Goal: Task Accomplishment & Management: Complete application form

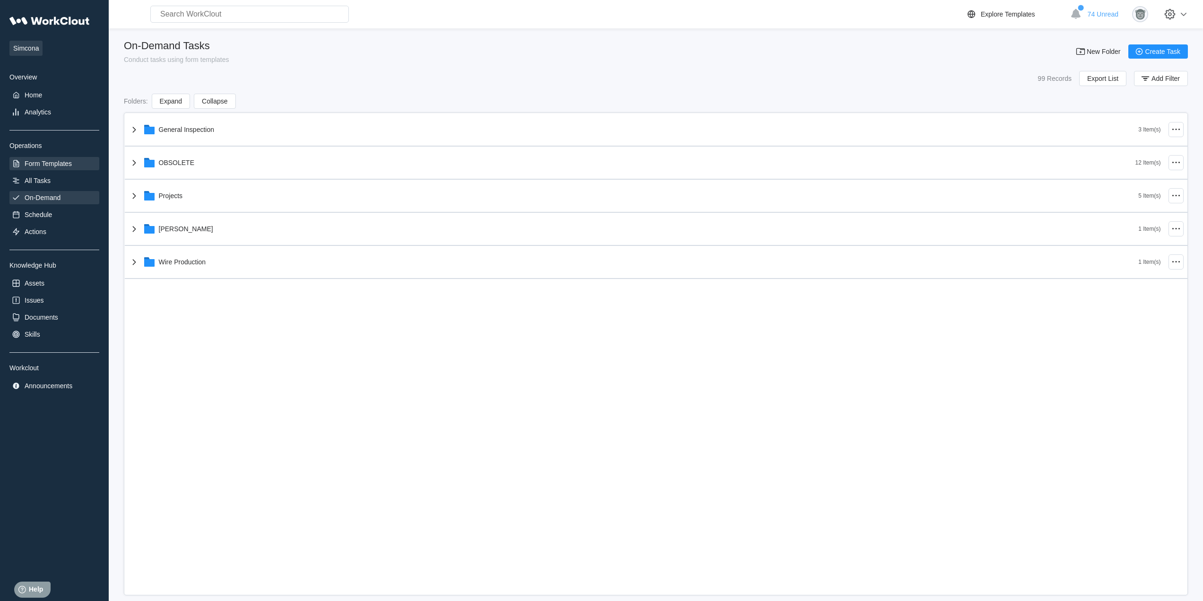
click at [52, 165] on div "Form Templates" at bounding box center [48, 164] width 47 height 8
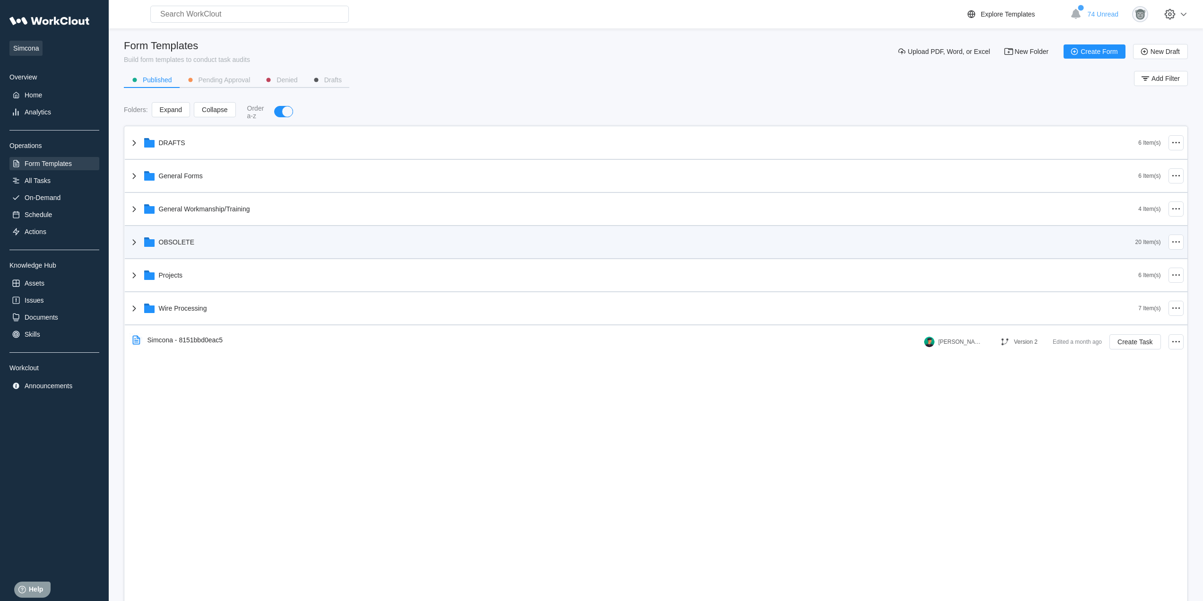
click at [185, 241] on div "OBSOLETE" at bounding box center [176, 242] width 35 height 8
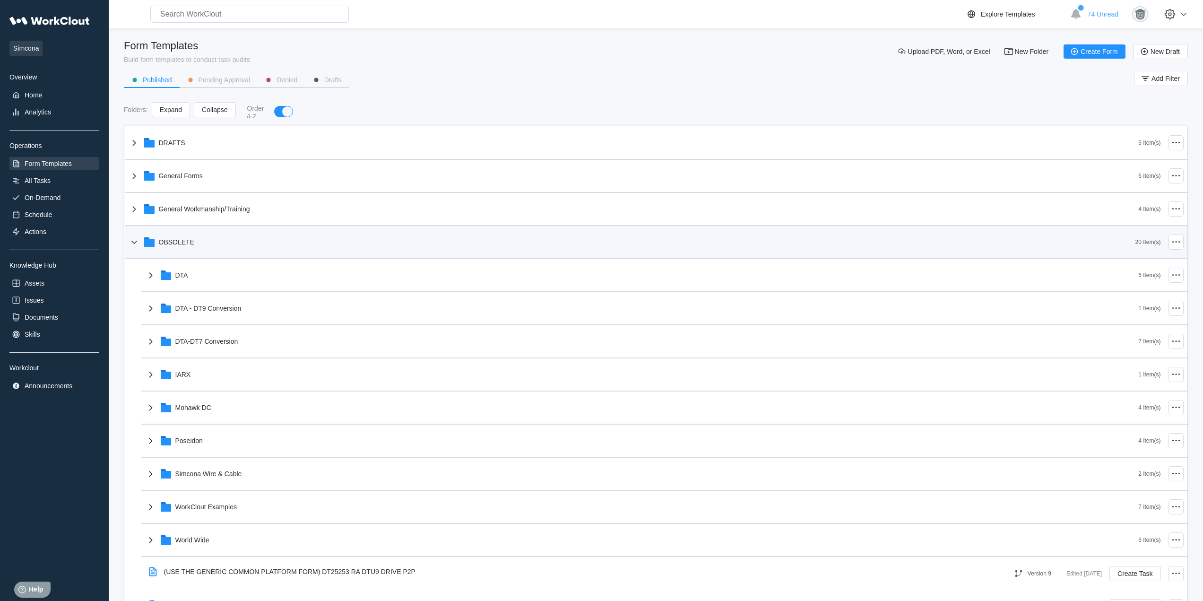
click at [193, 251] on div "OBSOLETE" at bounding box center [632, 242] width 1007 height 25
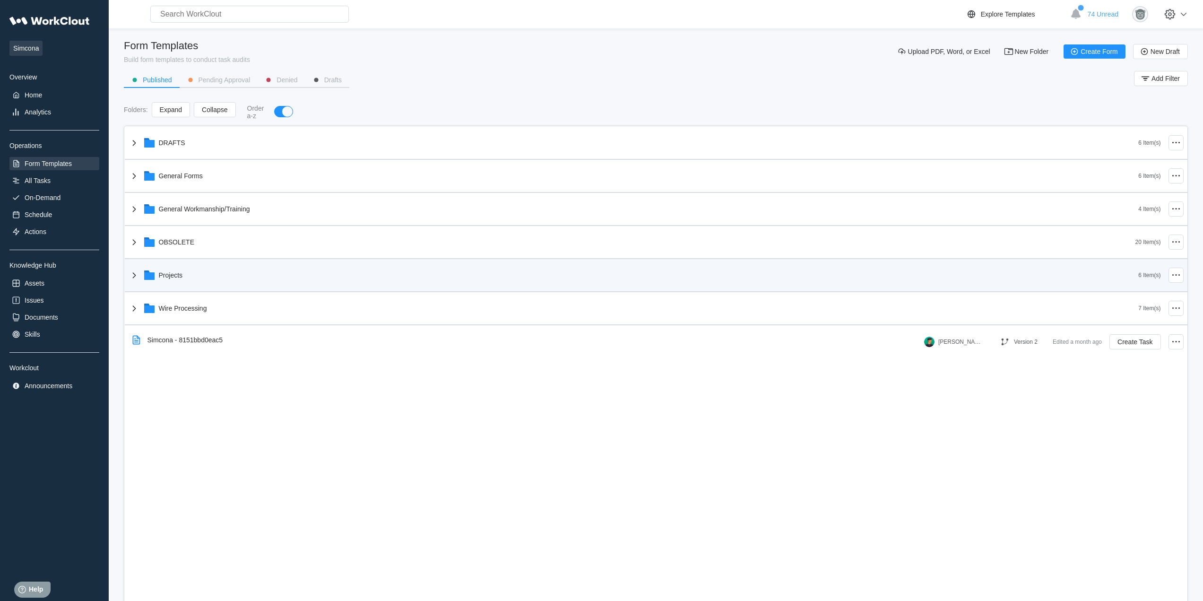
click at [202, 273] on div "Projects" at bounding box center [634, 275] width 1010 height 25
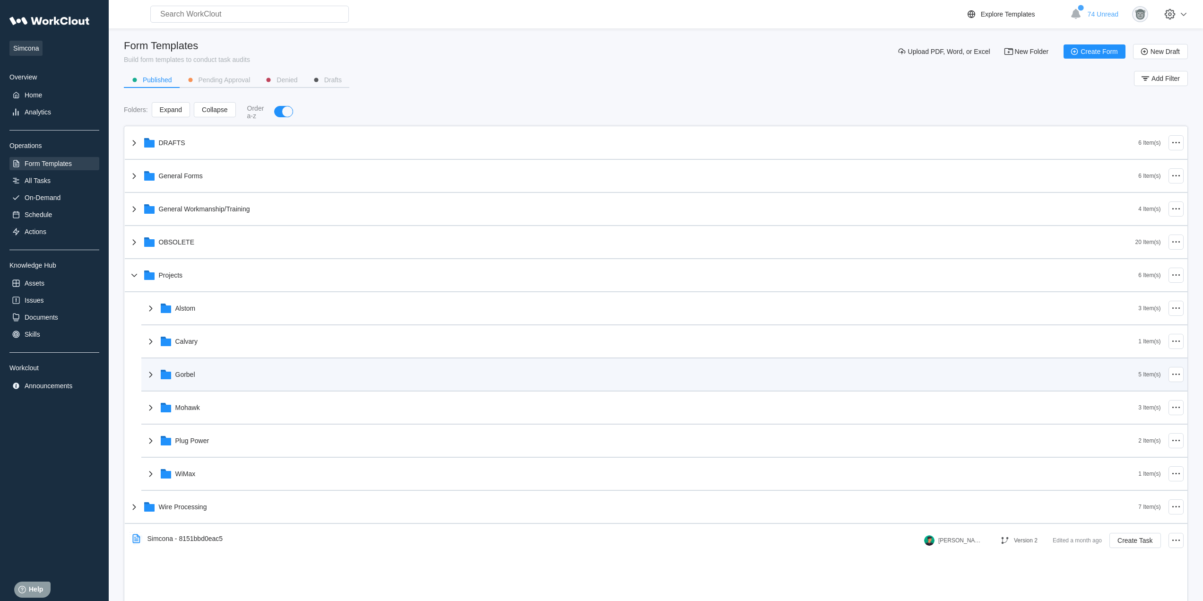
click at [223, 378] on div "Gorbel" at bounding box center [641, 374] width 993 height 25
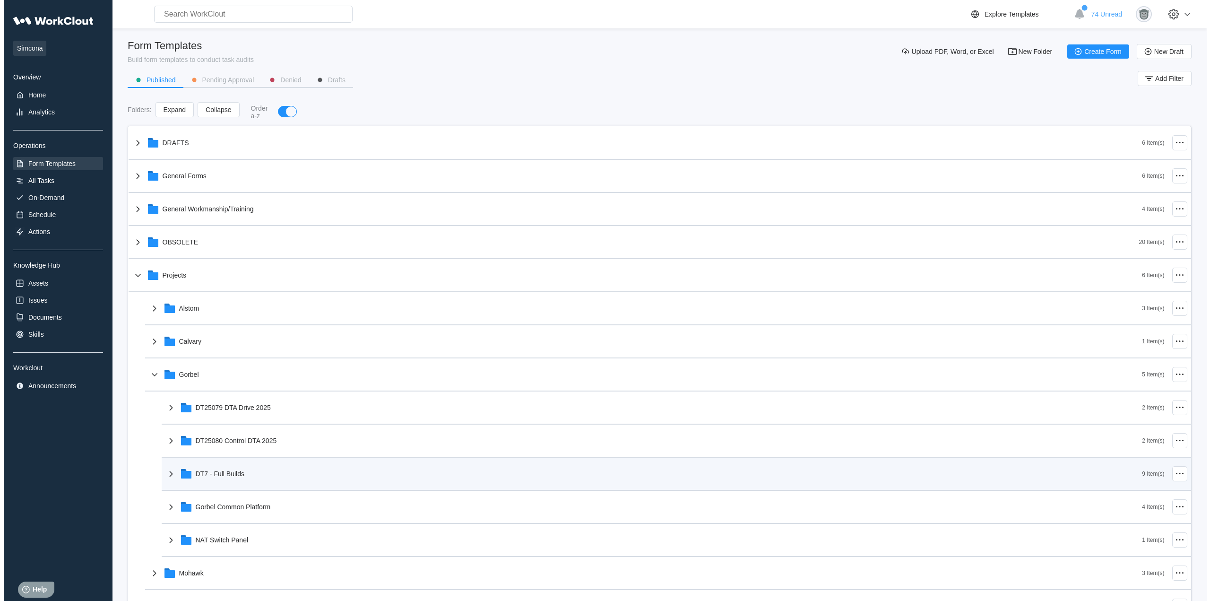
scroll to position [79, 0]
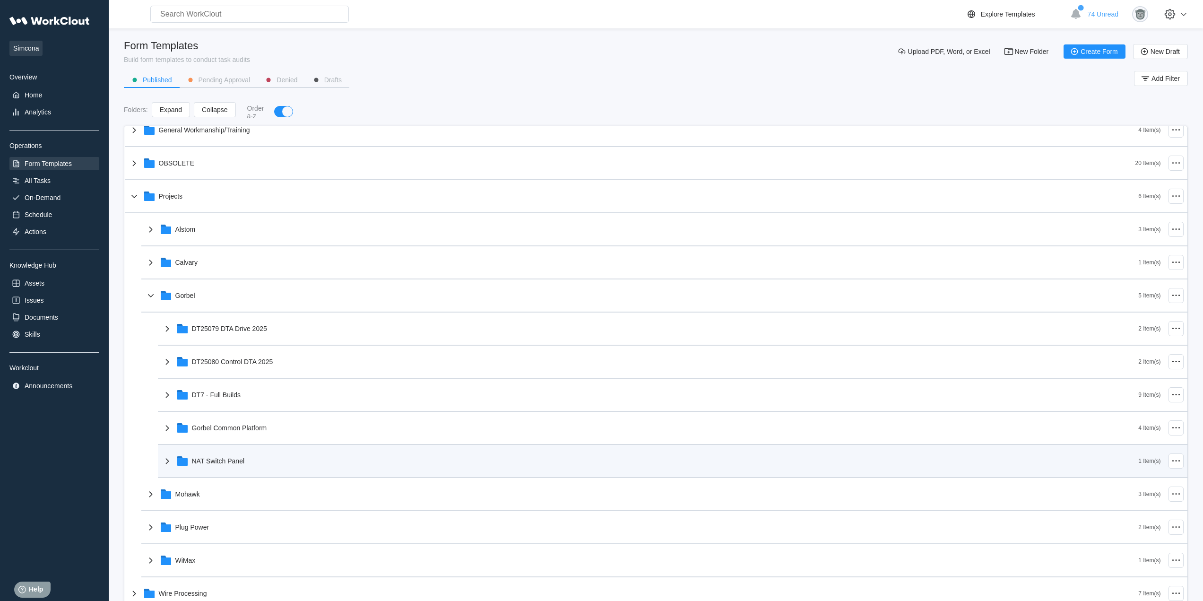
click at [244, 467] on div "NAT Switch Panel" at bounding box center [650, 460] width 977 height 25
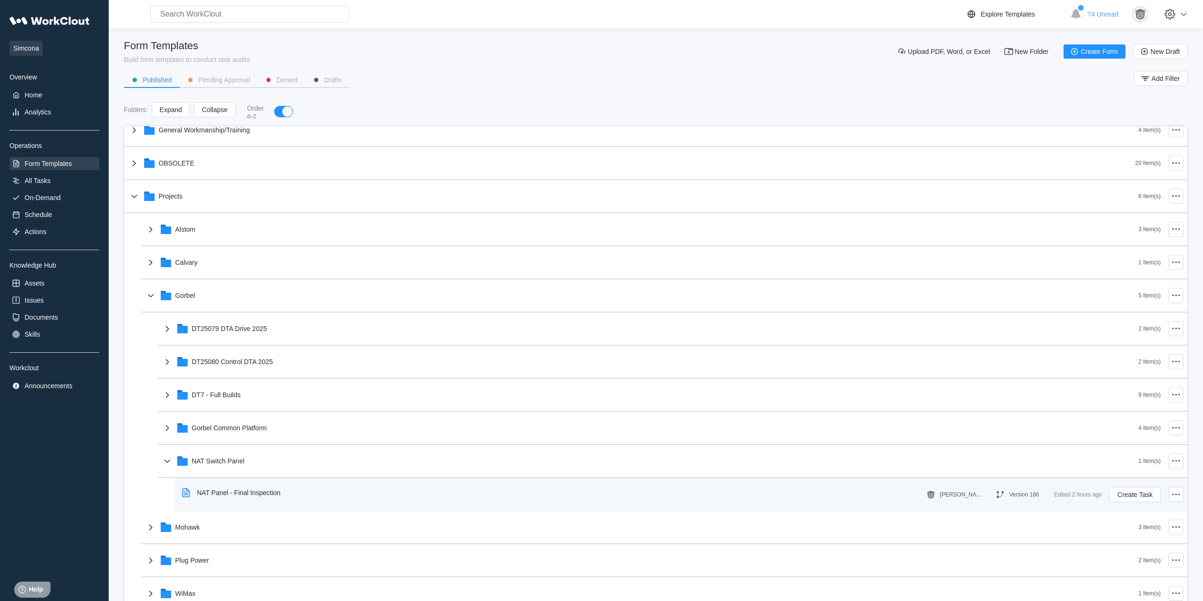
click at [281, 489] on div "NAT Panel - Final Inspection" at bounding box center [233, 493] width 110 height 22
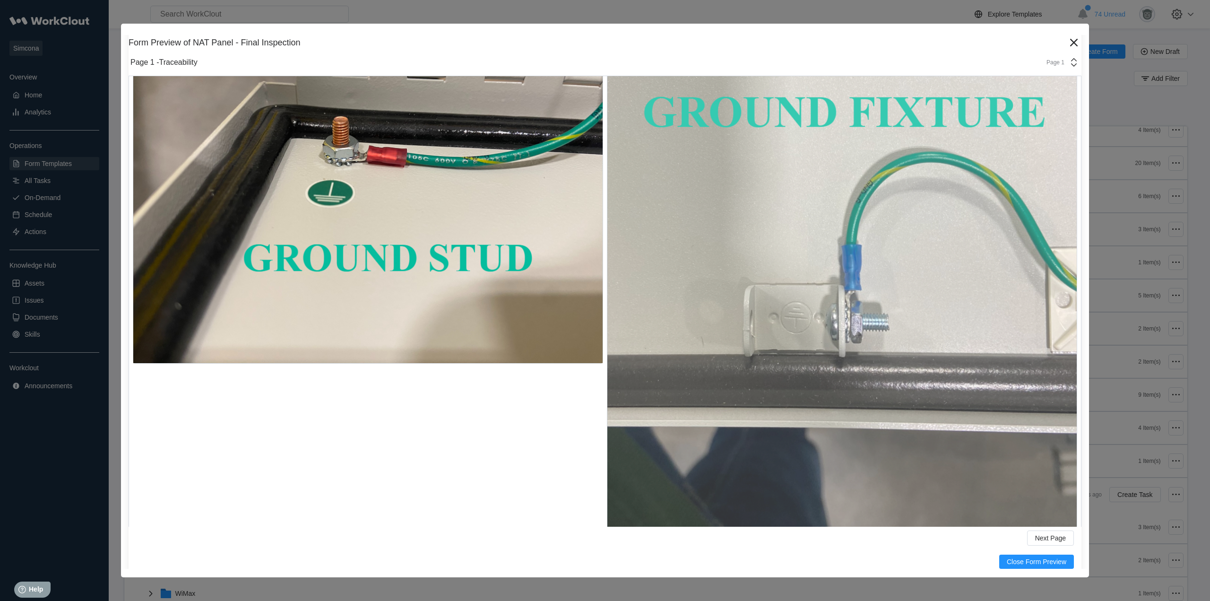
scroll to position [656, 0]
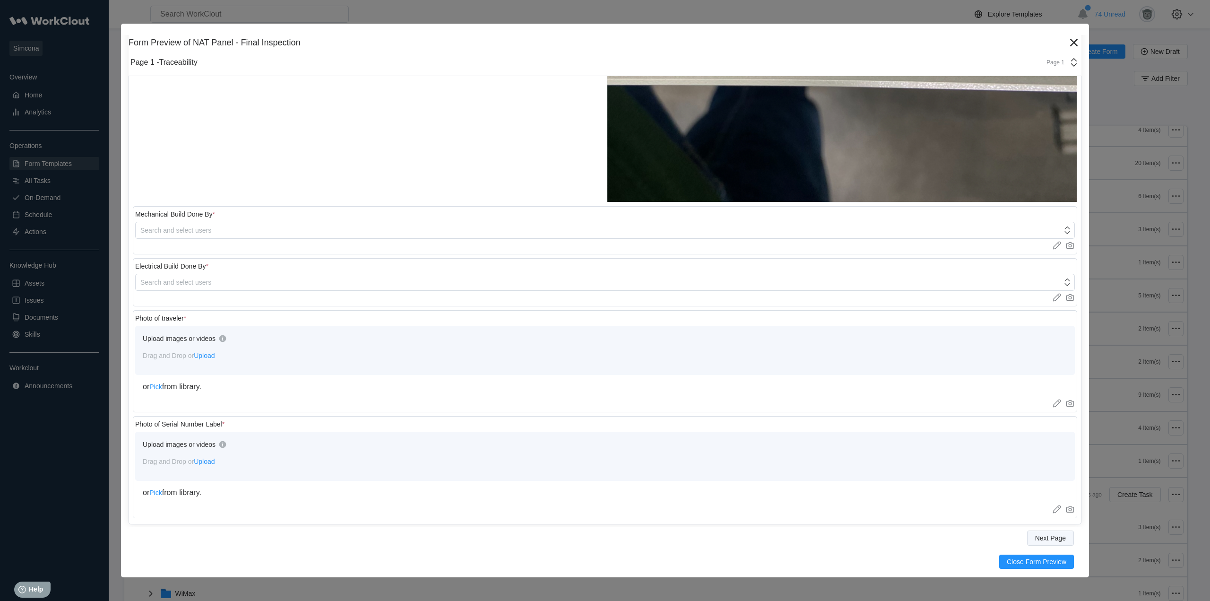
click at [1042, 541] on span "Next Page" at bounding box center [1050, 537] width 31 height 7
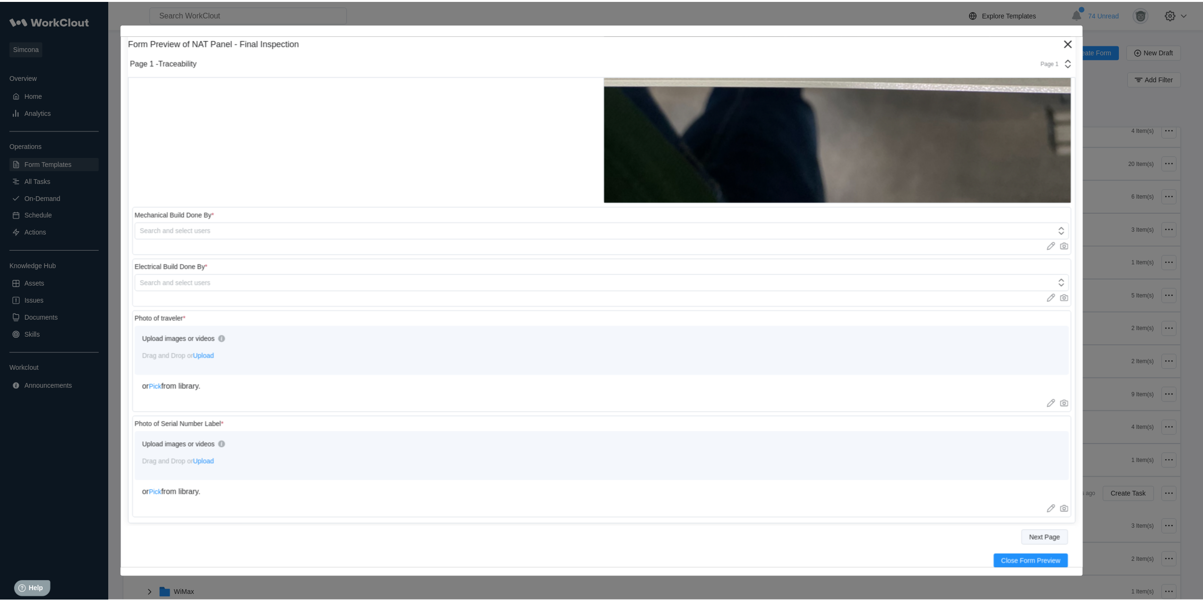
scroll to position [71, 0]
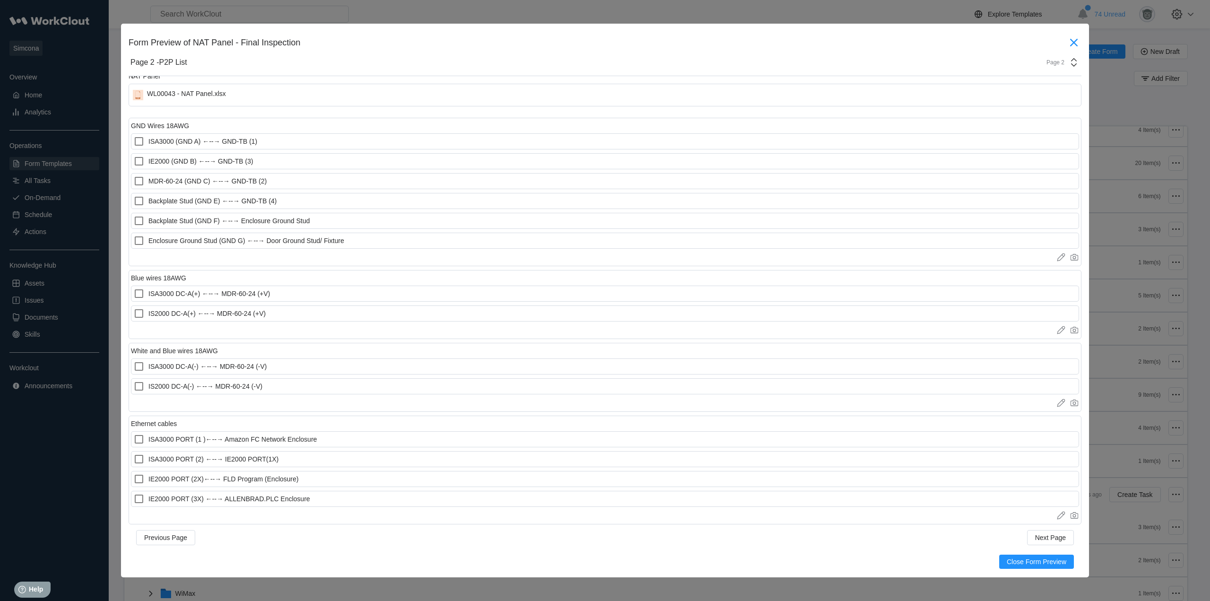
click at [1070, 43] on icon at bounding box center [1074, 43] width 8 height 8
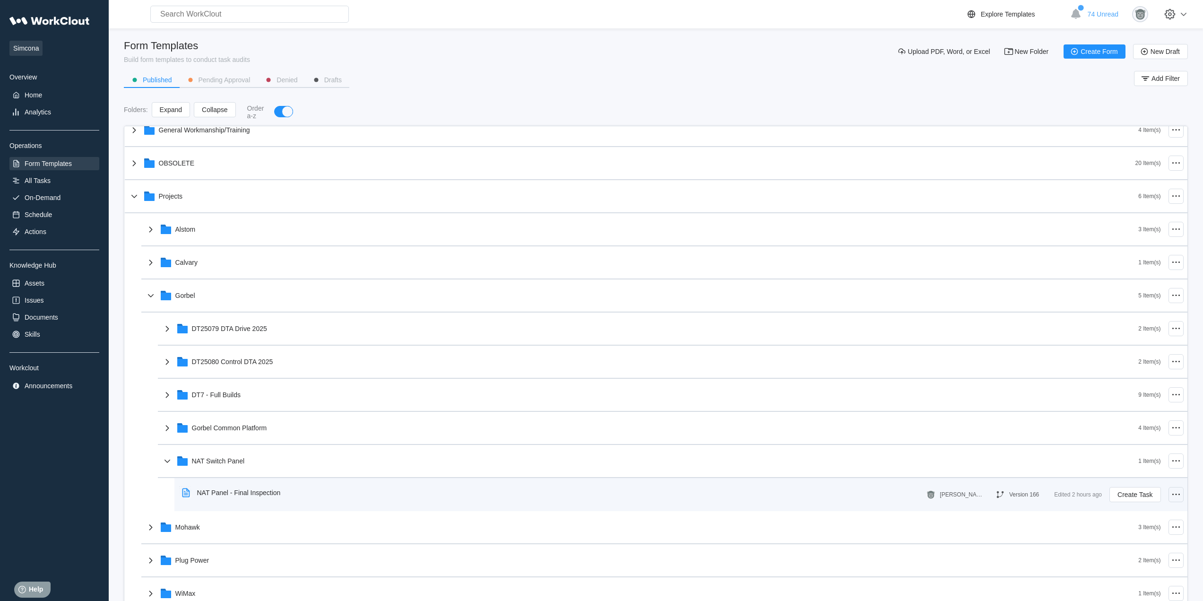
click at [1175, 493] on circle at bounding box center [1175, 493] width 1 height 1
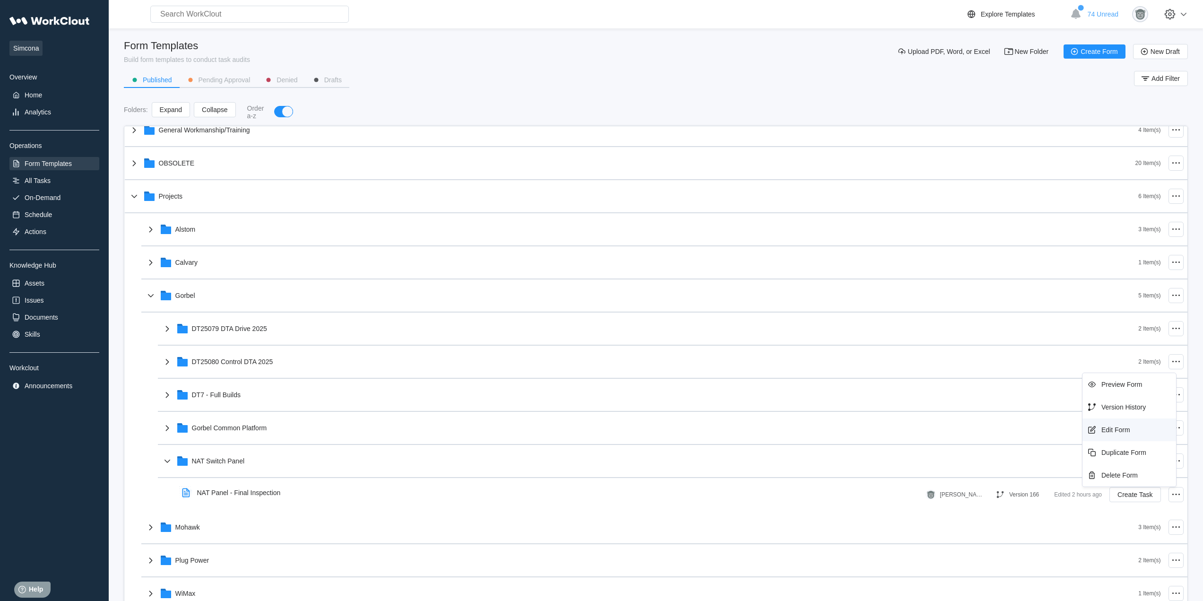
click at [1110, 436] on div "Edit Form" at bounding box center [1129, 429] width 86 height 15
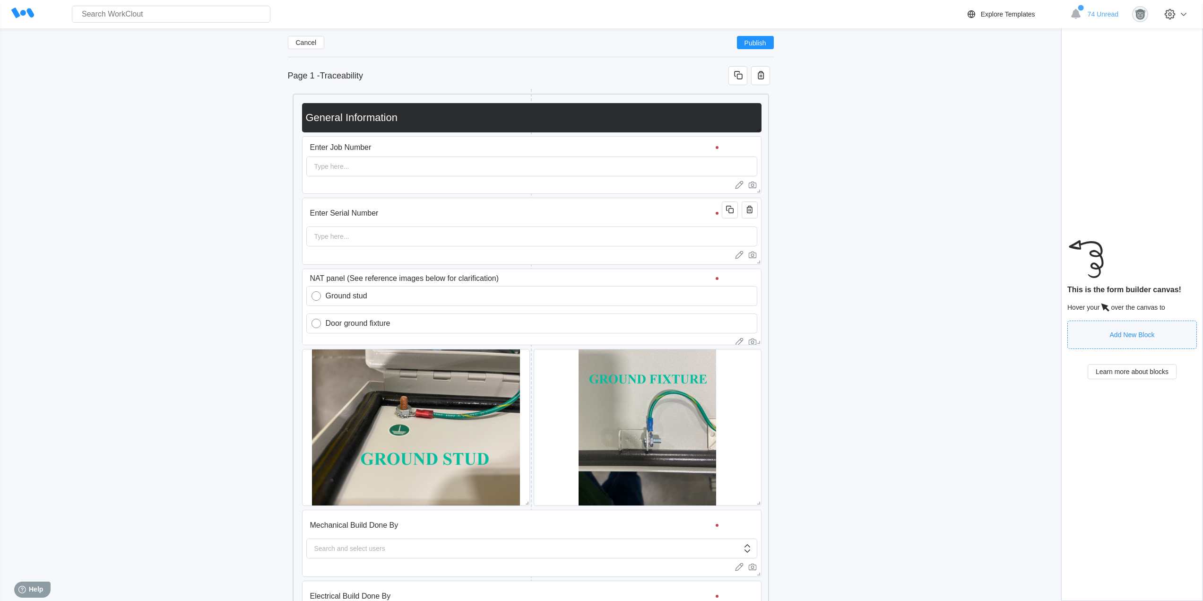
scroll to position [555, 0]
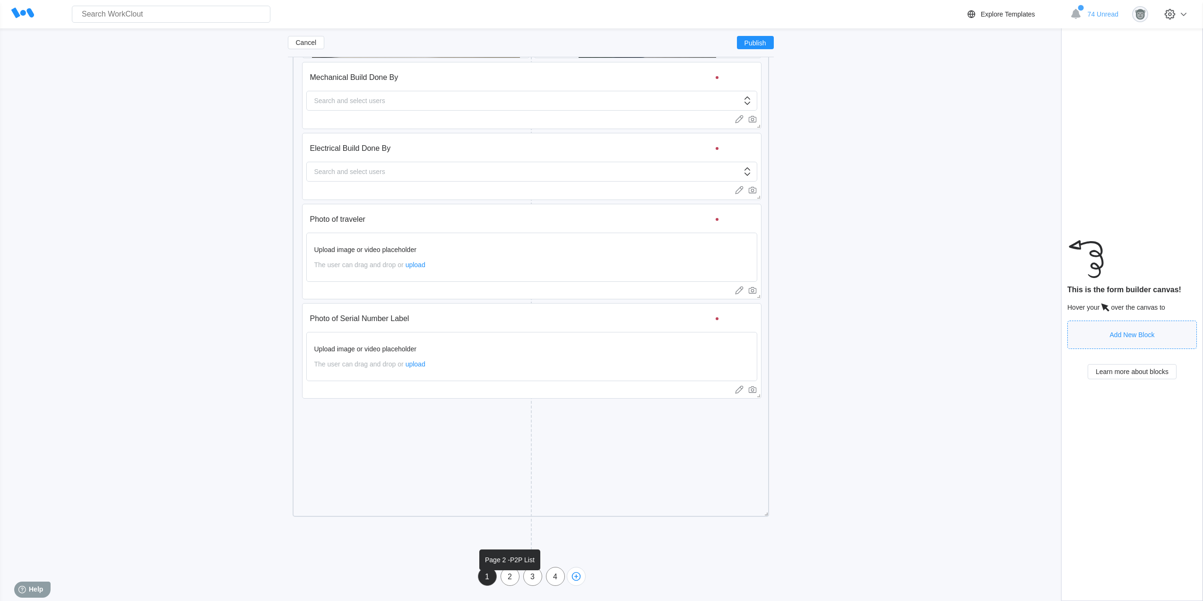
click at [509, 577] on div "2" at bounding box center [510, 576] width 18 height 9
type input "Page 2 -P2P List"
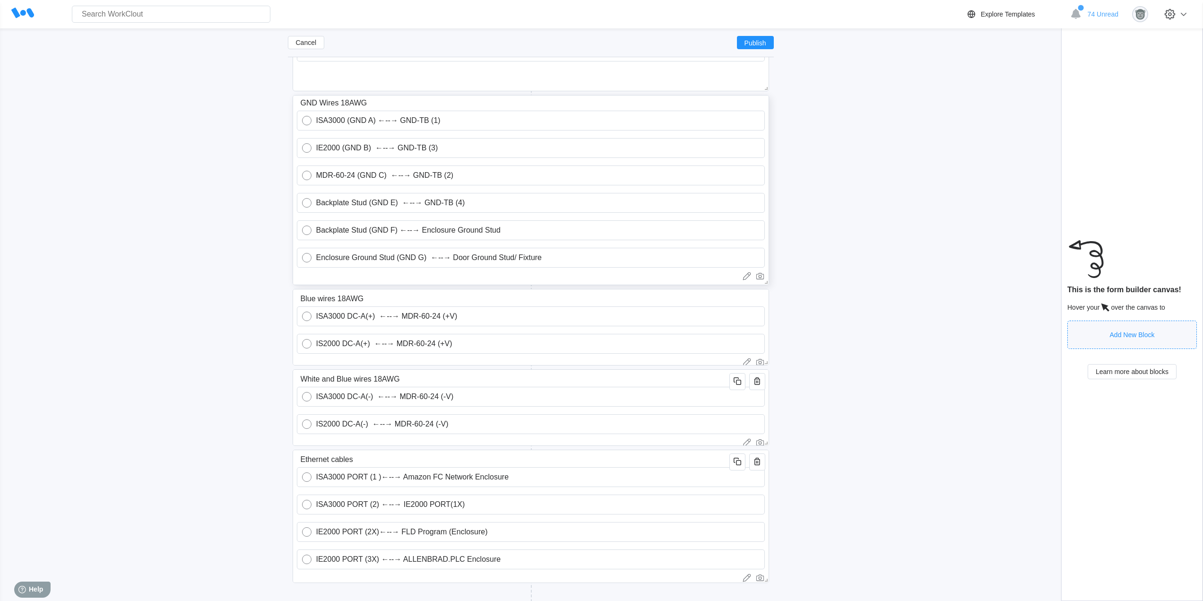
scroll to position [219, 0]
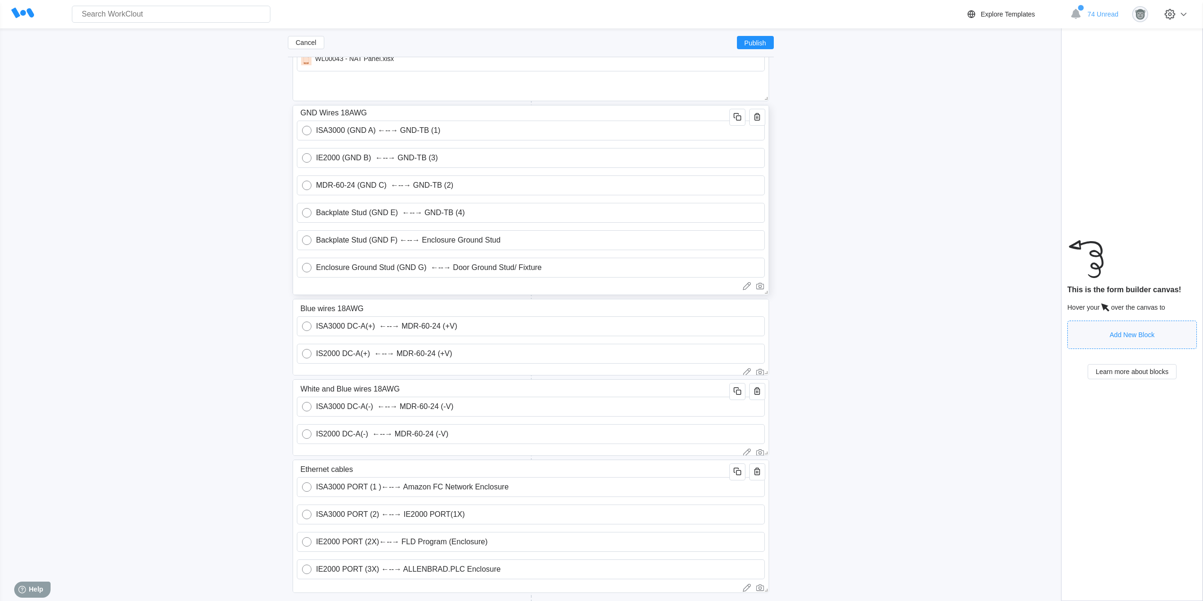
drag, startPoint x: 339, startPoint y: 158, endPoint x: 368, endPoint y: 158, distance: 28.8
click at [340, 158] on input "IE2000 (GND B) ←--→ GND-TB (3)" at bounding box center [536, 157] width 448 height 19
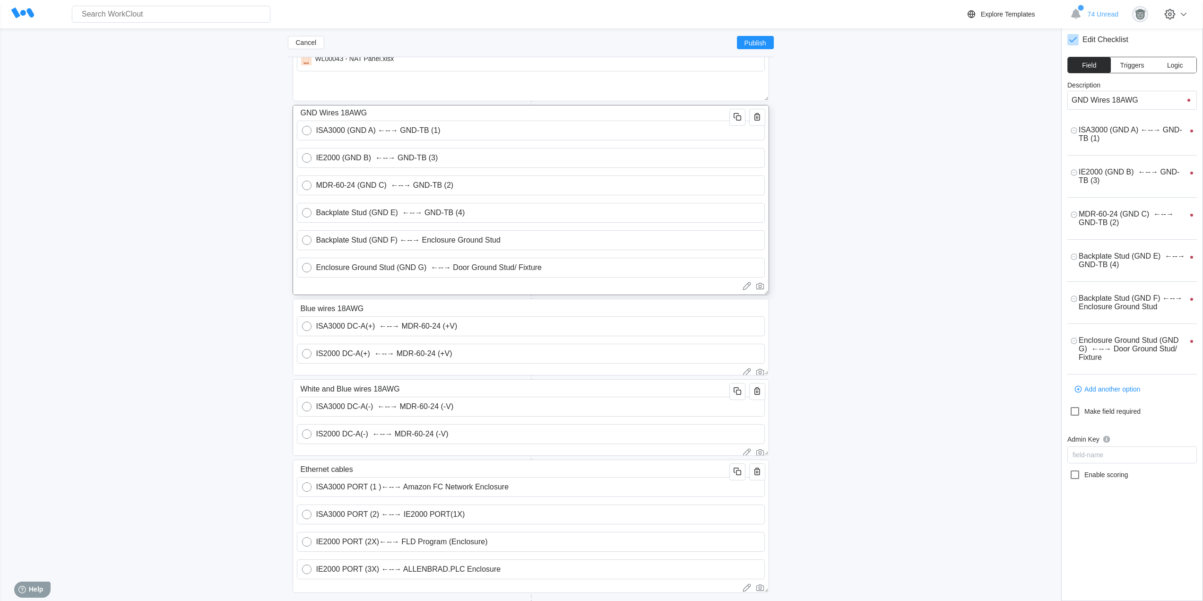
type input "IE200 (GND B) ←--→ GND-TB (3)"
type textarea "x"
type textarea "IE200 (GND B) ←--→ GND-TB (3)"
type textarea "x"
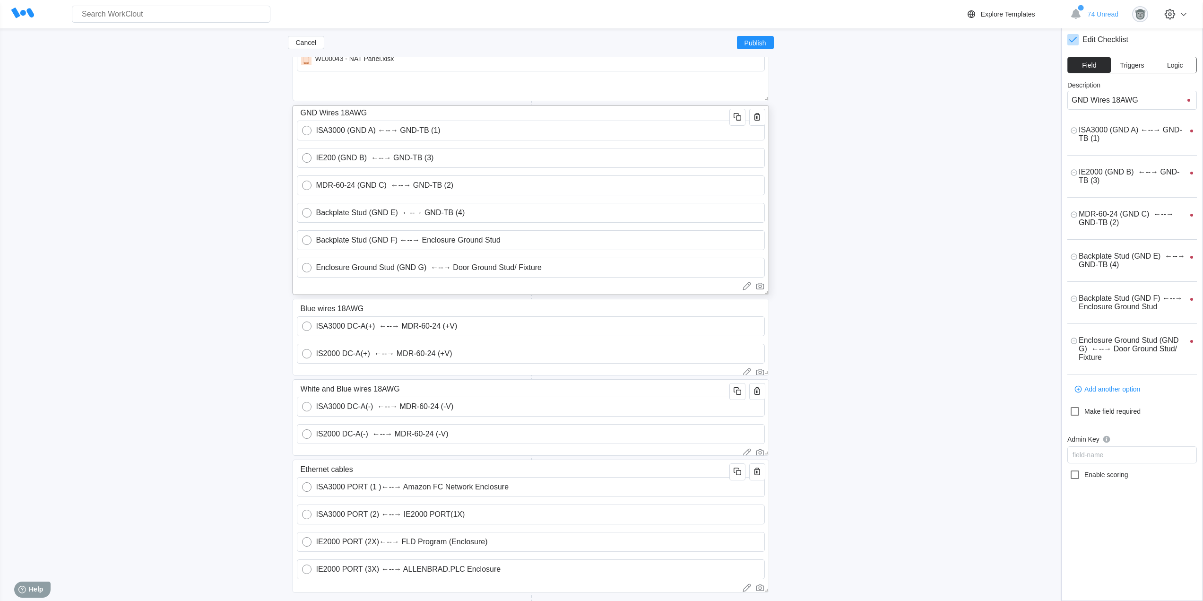
type textarea "x"
type input "IE20 (GND B) ←--→ GND-TB (3)"
type textarea "x"
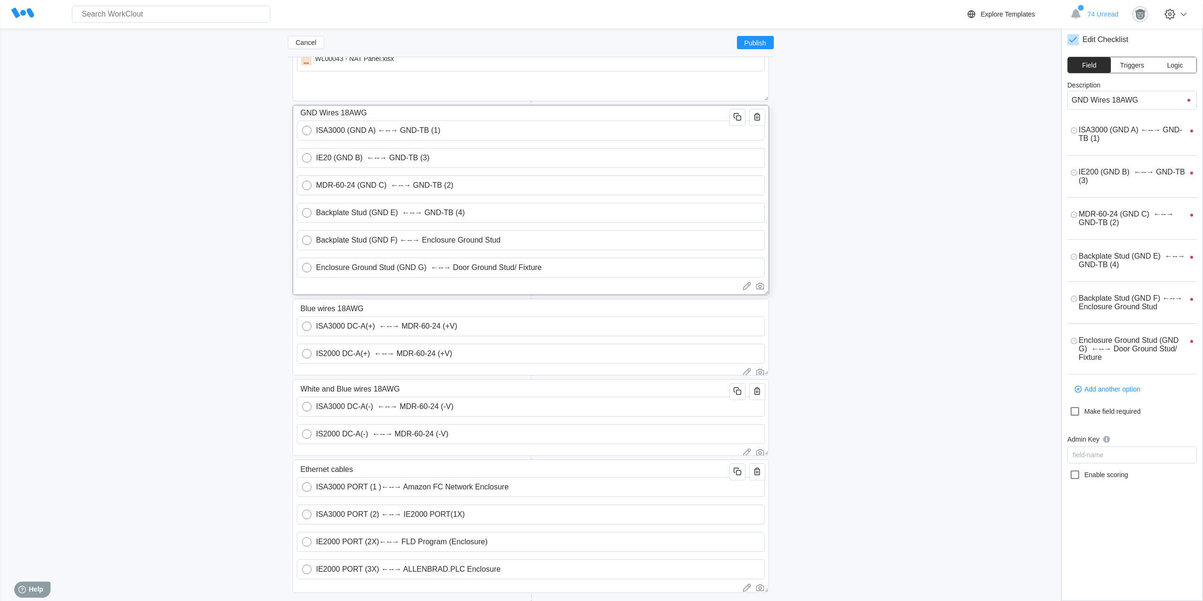
type textarea "IE20 (GND B) ←--→ GND-TB (3)"
type textarea "x"
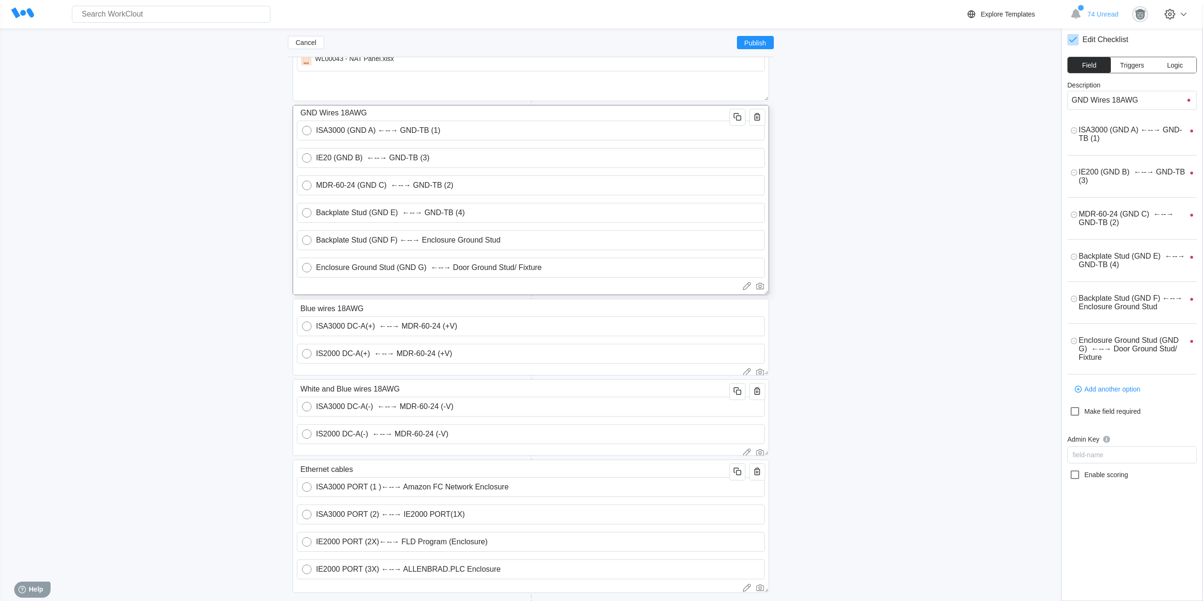
type textarea "x"
type input "IE2 (GND B) ←--→ GND-TB (3)"
type textarea "x"
type textarea "IE2 (GND B) ←--→ GND-TB (3)"
type textarea "x"
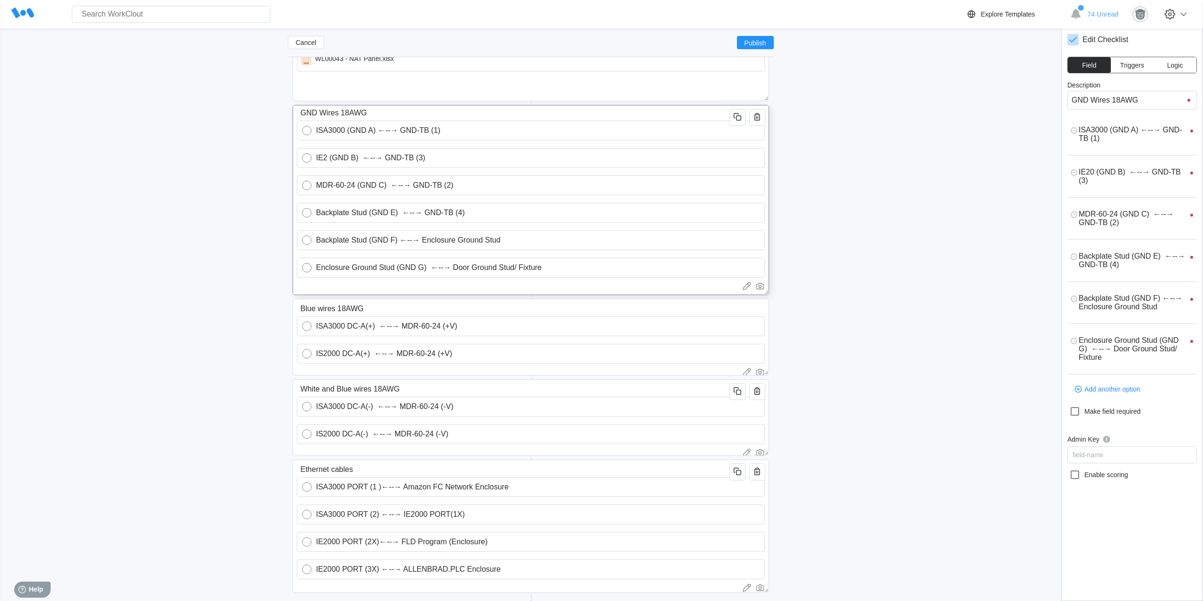
type textarea "x"
type input "IE (GND B) ←--→ GND-TB (3)"
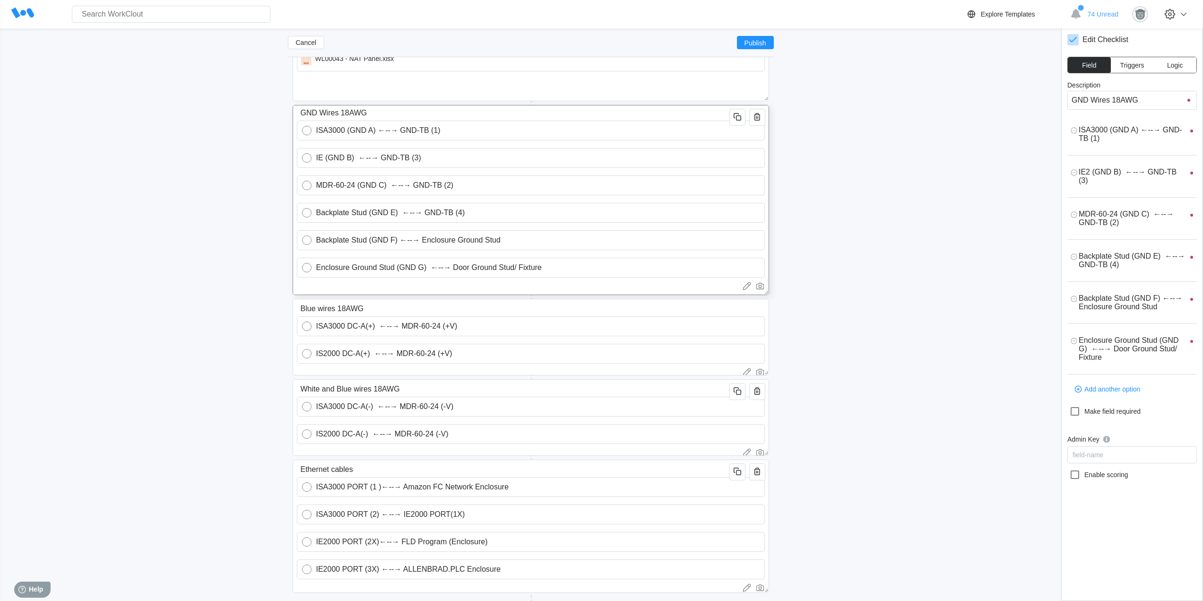
type textarea "x"
type textarea "IE (GND B) ←--→ GND-TB (3)"
type textarea "x"
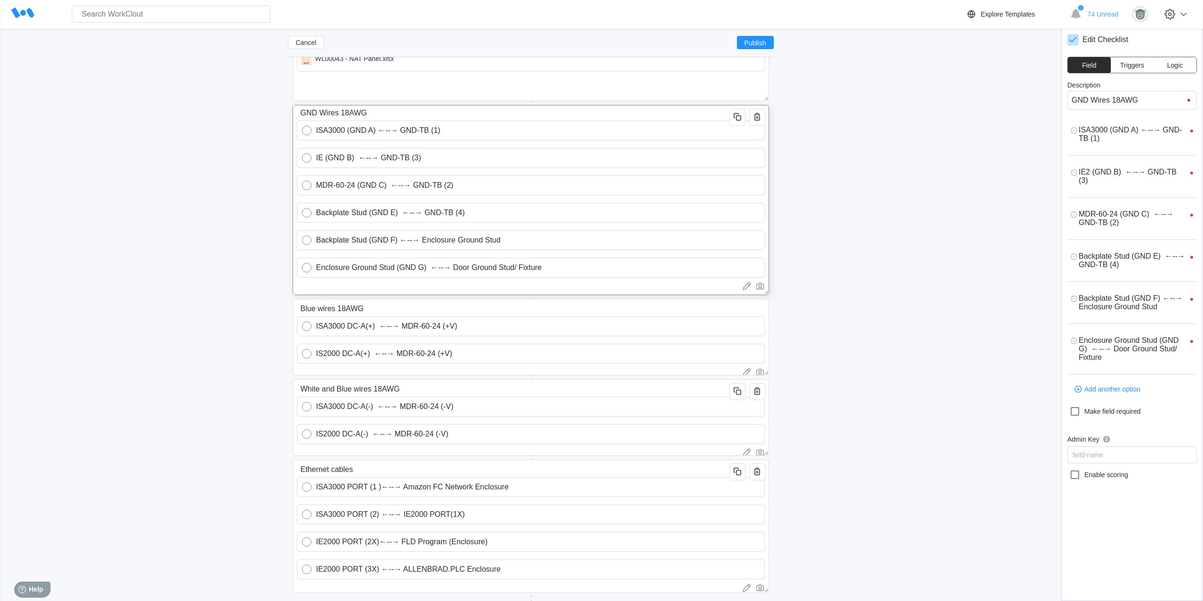
type textarea "x"
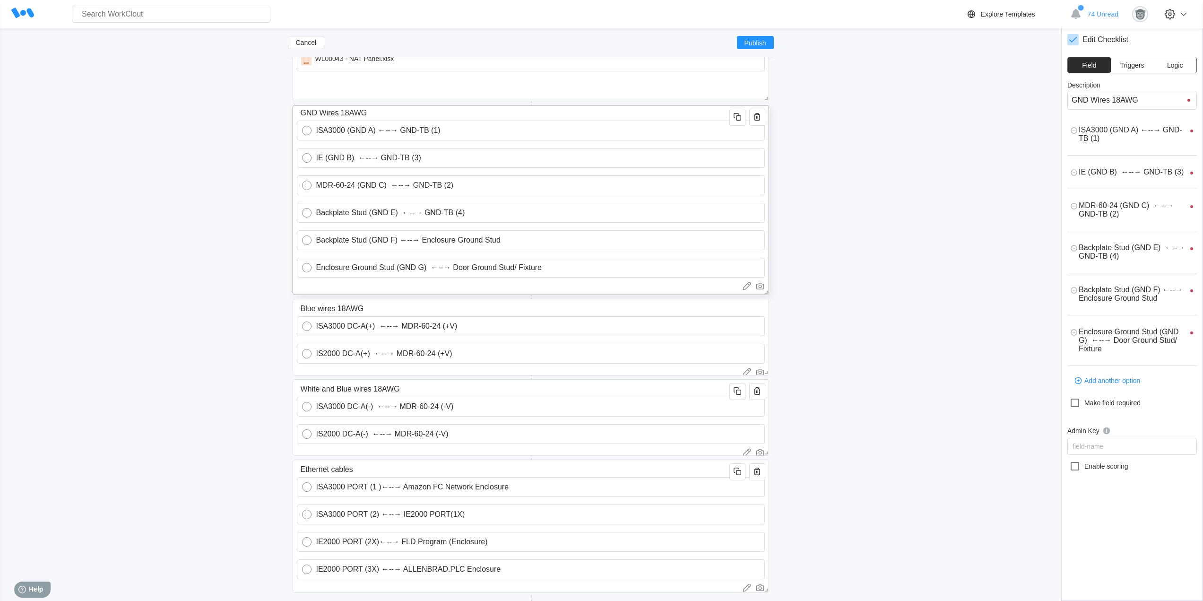
type input "IE3 (GND B) ←--→ GND-TB (3)"
type textarea "x"
type textarea "IE3 (GND B) ←--→ GND-TB (3)"
type textarea "x"
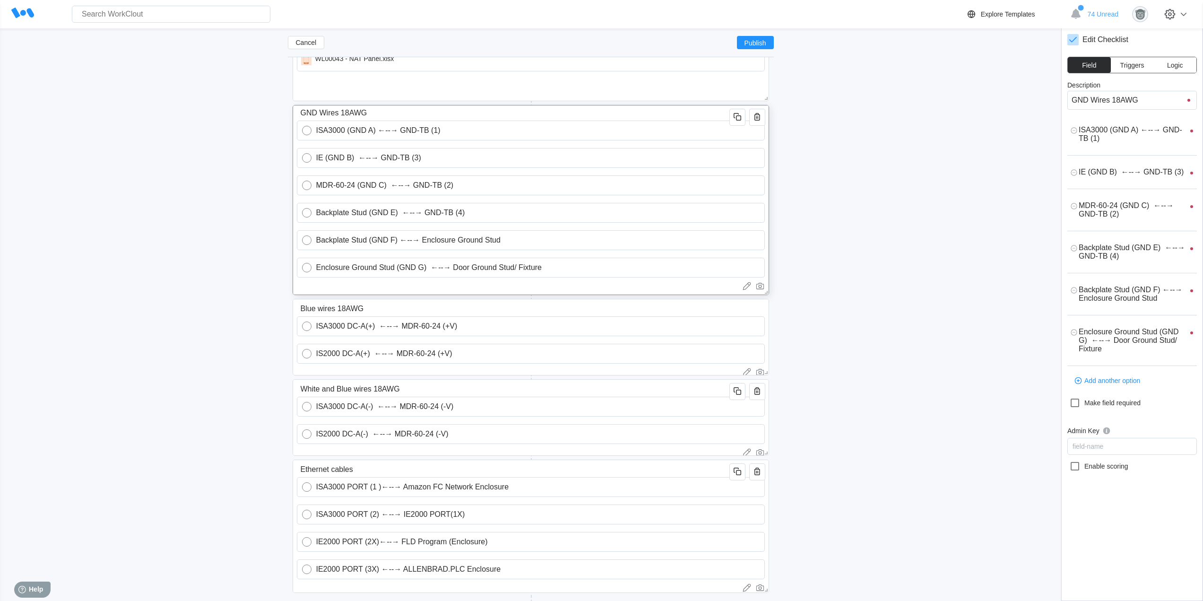
type textarea "x"
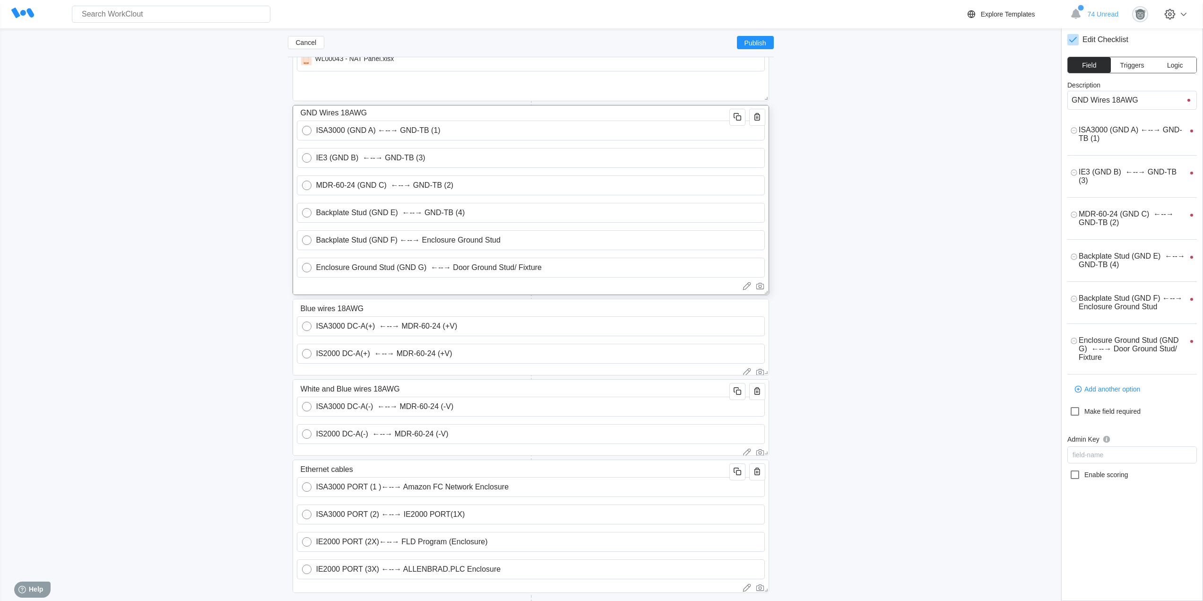
type input "IE31 (GND B) ←--→ GND-TB (3)"
type textarea "x"
type textarea "IE31 (GND B) ←--→ GND-TB (3)"
type textarea "x"
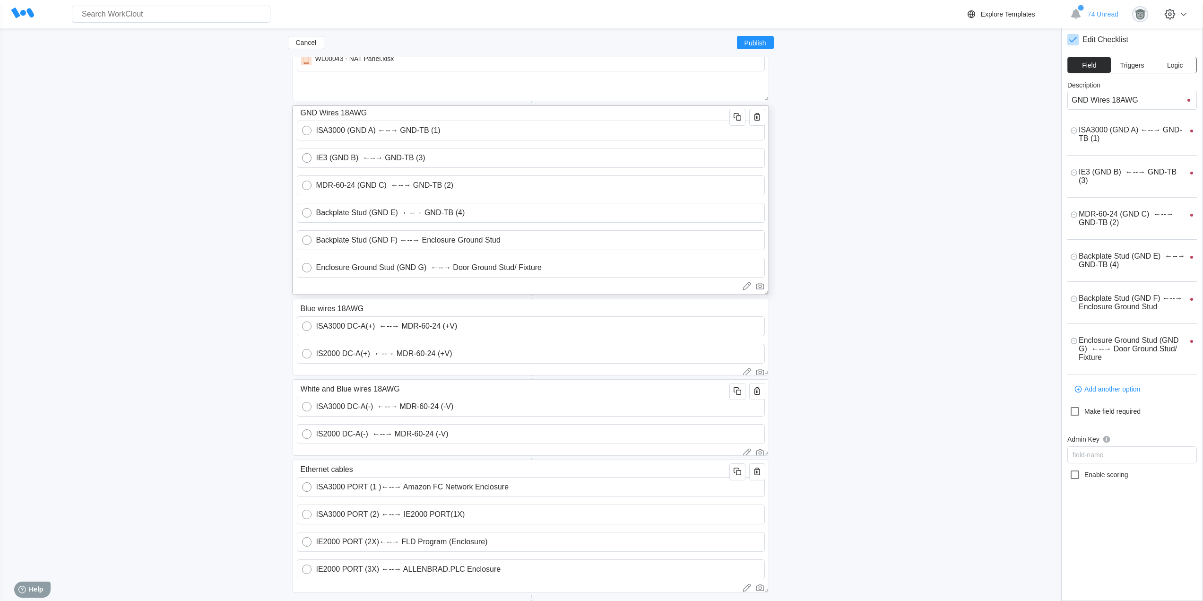
type textarea "x"
type input "IE310 (GND B) ←--→ GND-TB (3)"
type textarea "x"
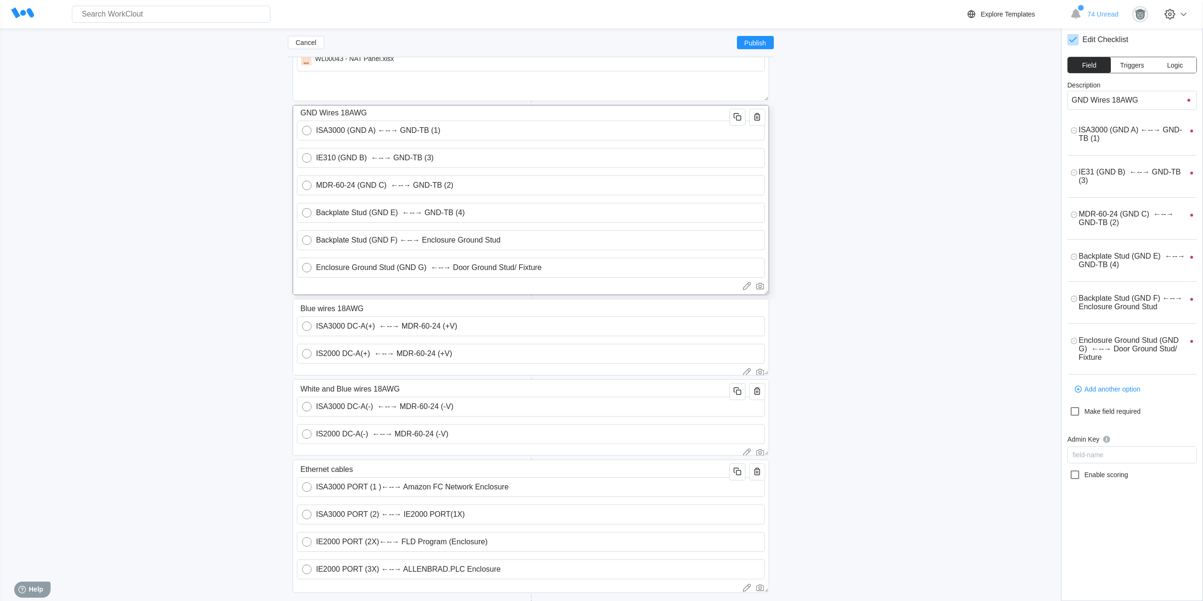
type textarea "IE310 (GND B) ←--→ GND-TB (3)"
type textarea "x"
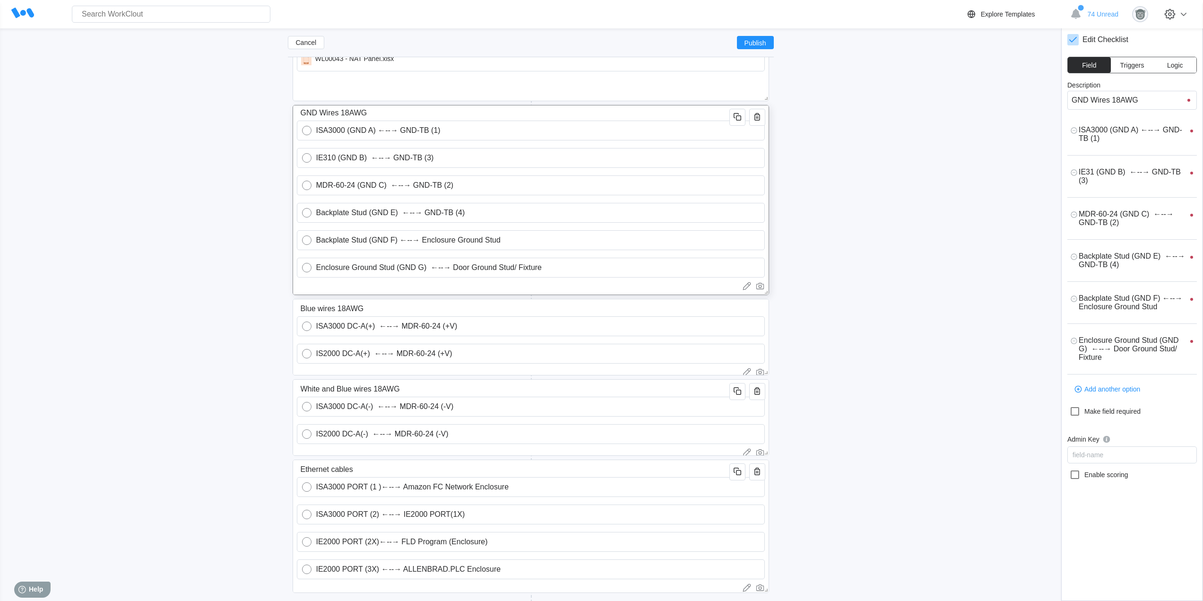
type textarea "x"
type input "IE3100 (GND B) ←--→ GND-TB (3)"
type textarea "x"
type textarea "IE3100 (GND B) ←--→ GND-TB (3)"
type textarea "x"
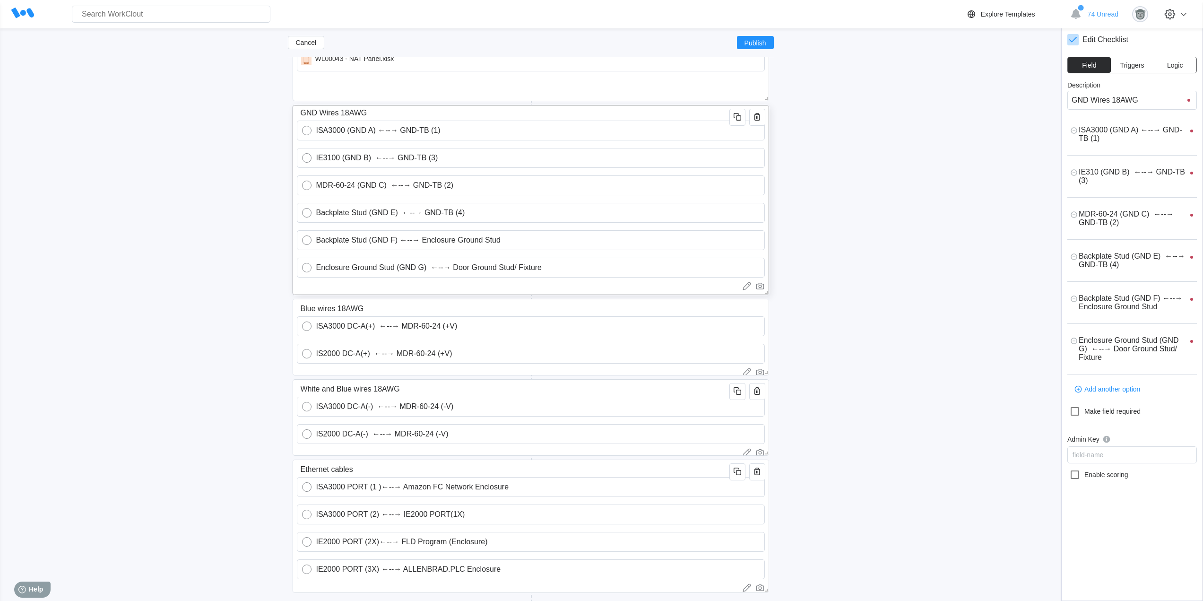
type textarea "x"
type input "IE3100 (GND B) ←--→ GND-TB (3)"
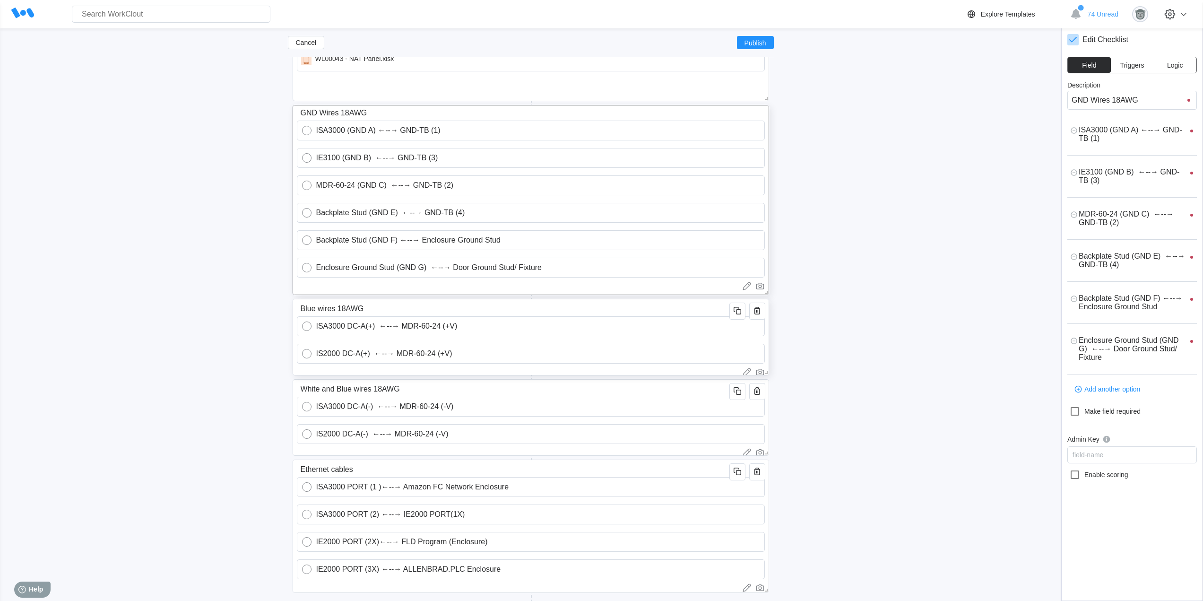
type textarea "x"
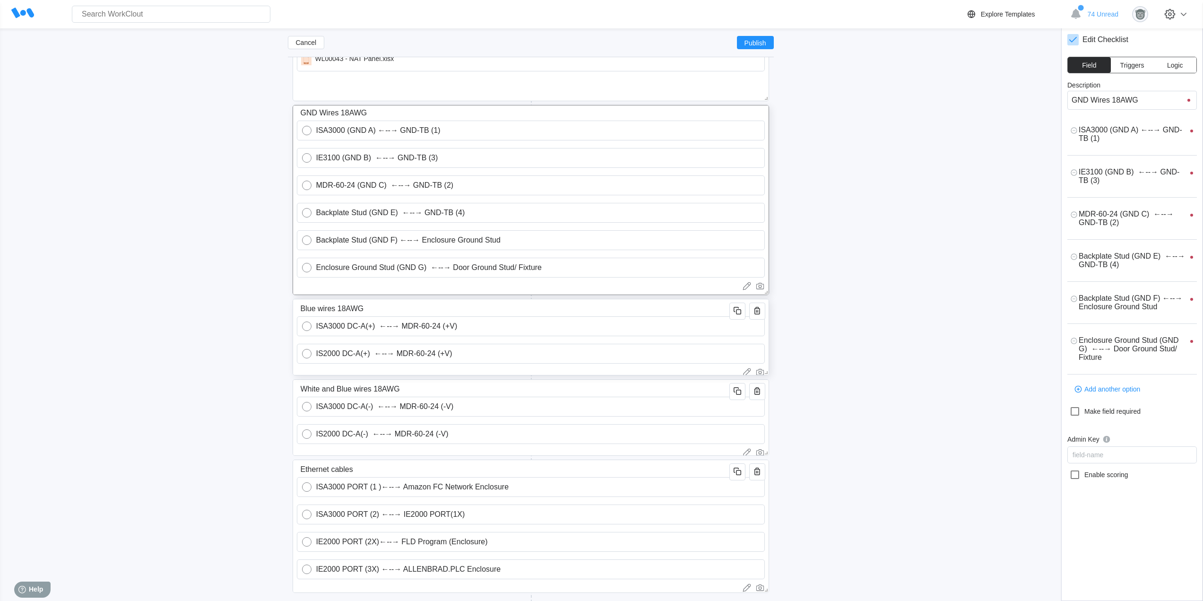
type textarea "x"
click at [326, 355] on input "IS2000 DC-A(+) ←--→ MDR-60-24 (+V)" at bounding box center [536, 353] width 448 height 19
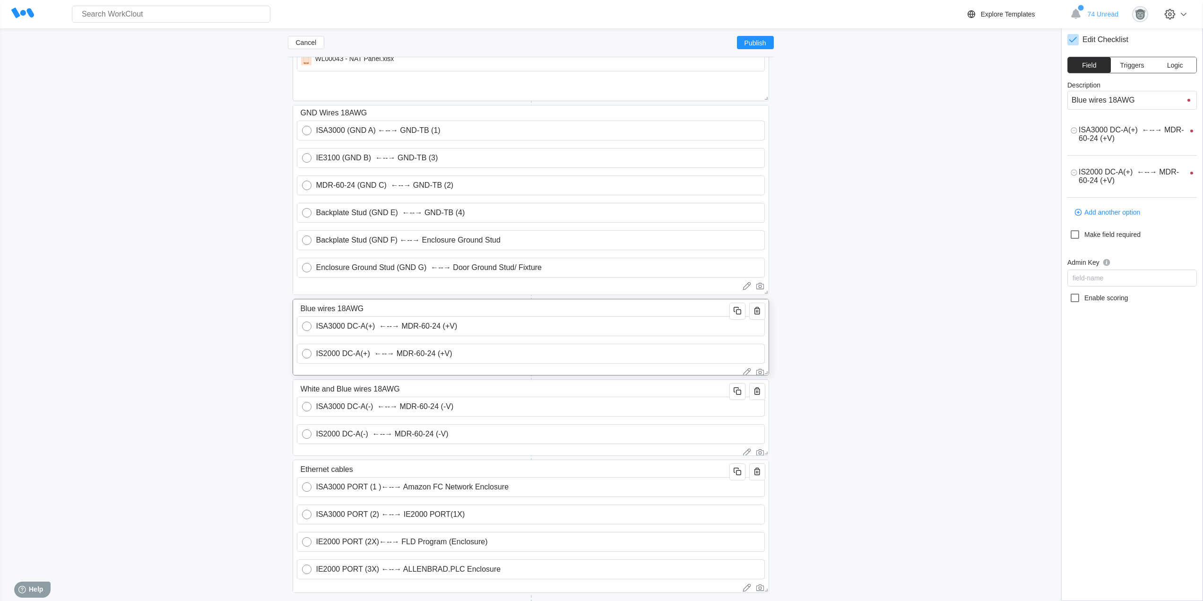
type input "IS000 DC-A(+) ←--→ MDR-60-24 (+V)"
type textarea "x"
type textarea "IS000 DC-A(+) ←--→ MDR-60-24 (+V)"
type textarea "x"
type input "IS00 DC-A(+) ←--→ MDR-60-24 (+V)"
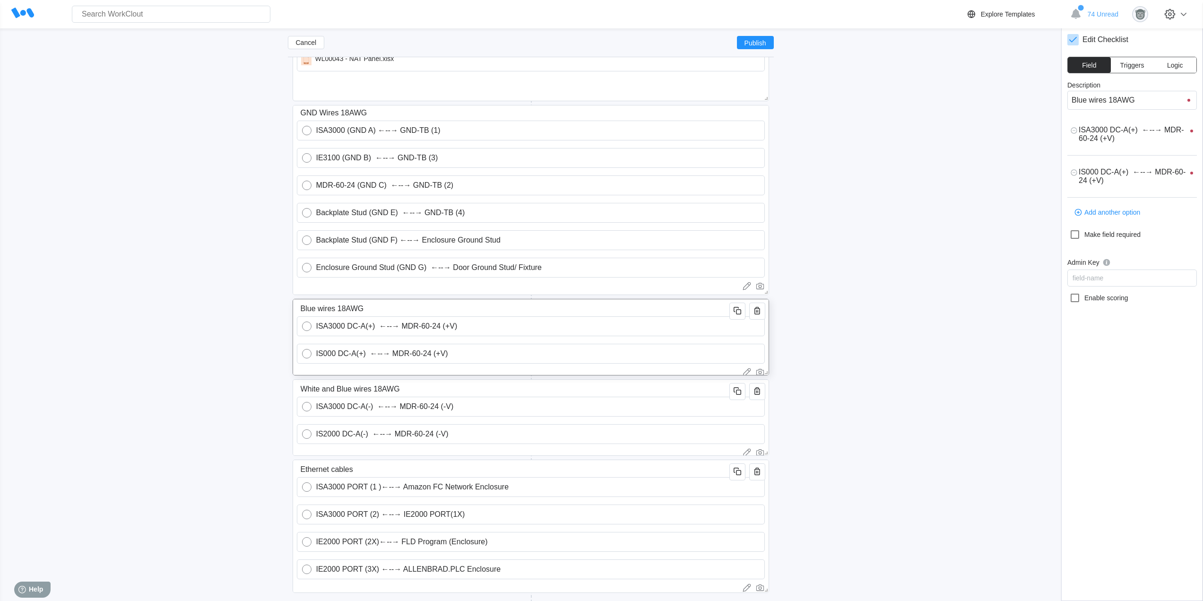
type textarea "x"
type textarea "IS00 DC-A(+) ←--→ MDR-60-24 (+V)"
type textarea "x"
type input "IS300 DC-A(+) ←--→ MDR-60-24 (+V)"
type textarea "x"
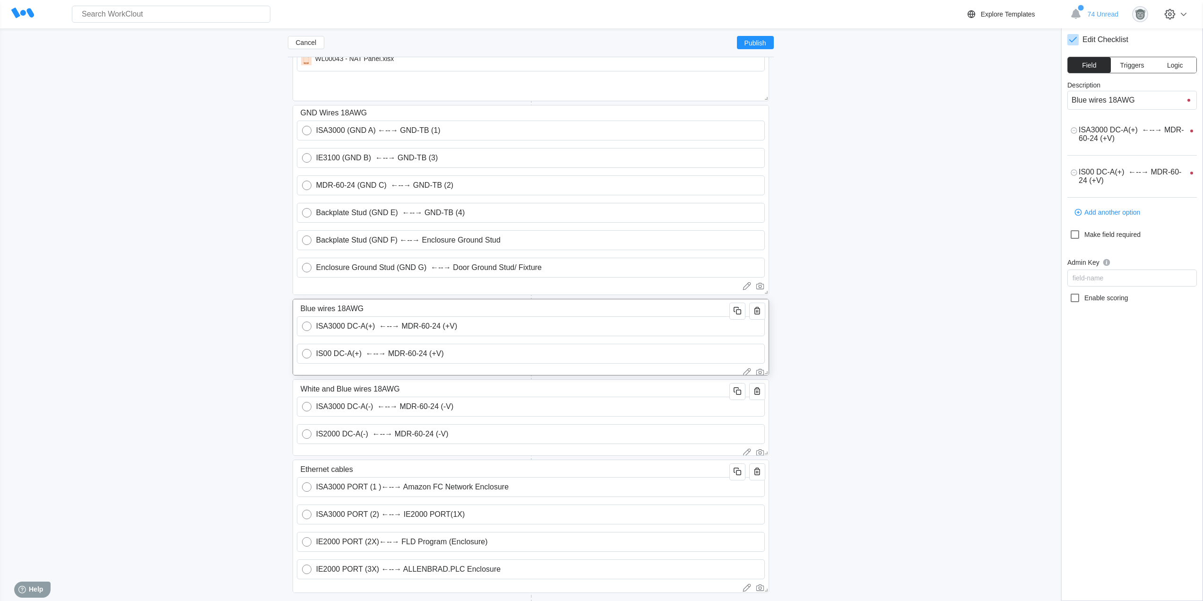
type textarea "IS300 DC-A(+) ←--→ MDR-60-24 (+V)"
type textarea "x"
type input "IS3100 DC-A(+) ←--→ MDR-60-24 (+V)"
type textarea "x"
type textarea "IS3100 DC-A(+) ←--→ MDR-60-24 (+V)"
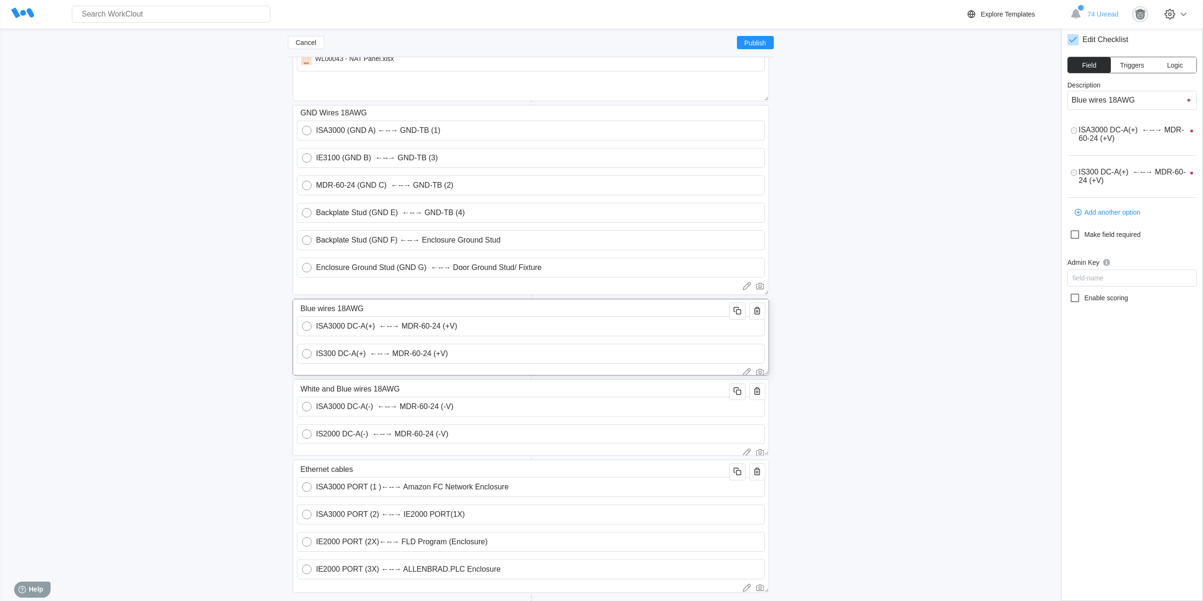
type textarea "x"
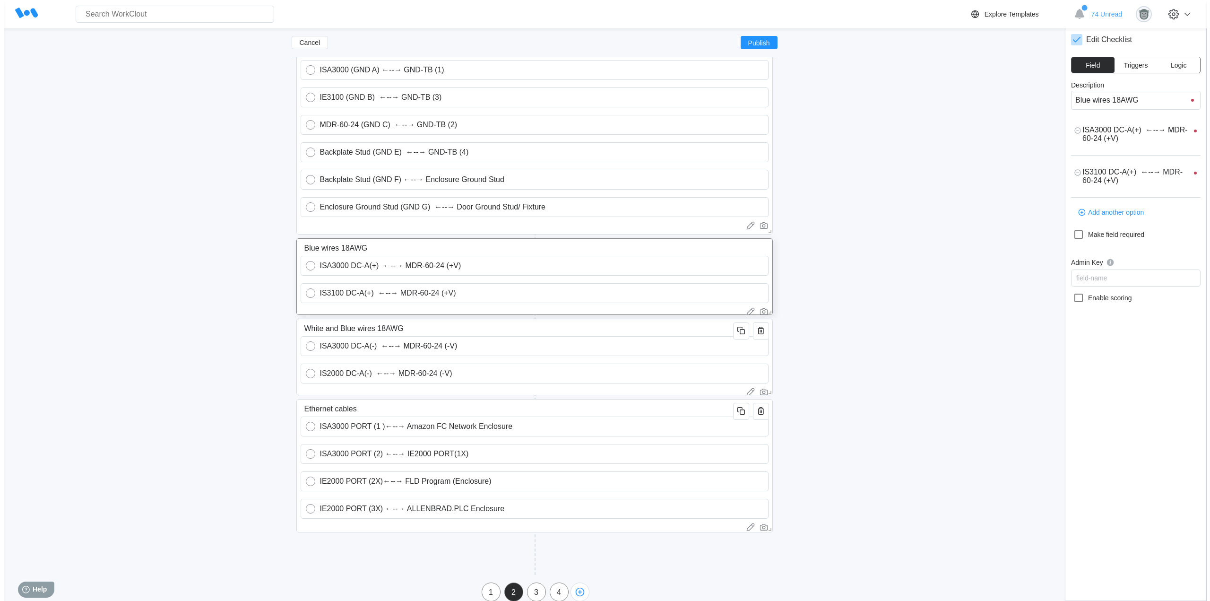
scroll to position [298, 0]
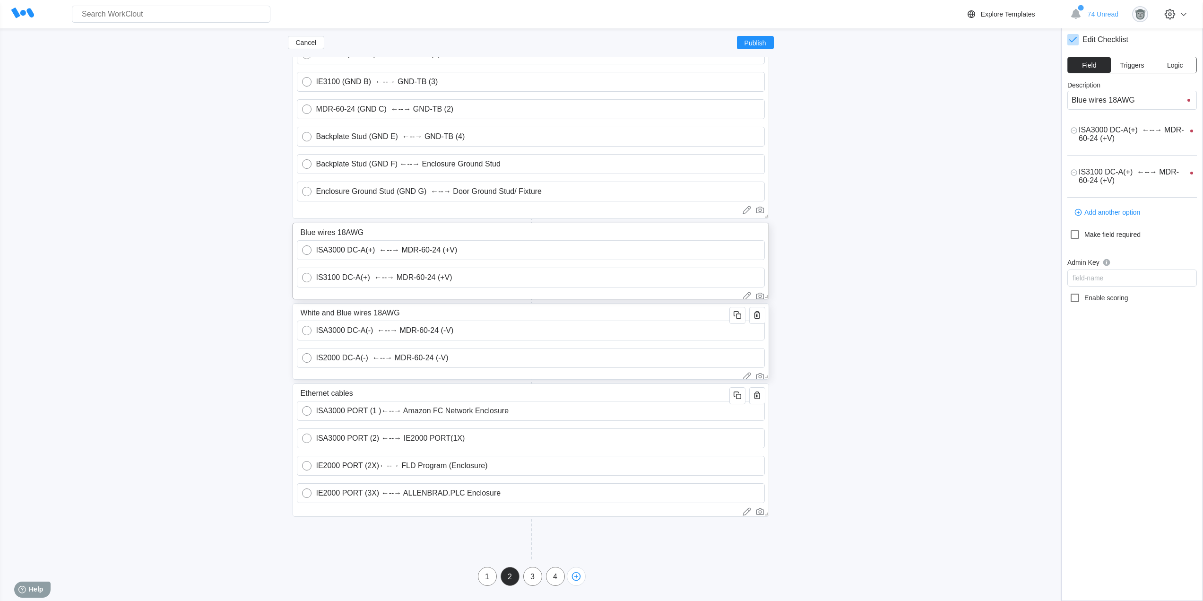
type input "IS3100 DC-A(+) ←--→ MDR-60-24 (+V)"
type textarea "x"
click at [328, 355] on input "IS2000 DC-A(-) ←--→ MDR-60-24 (-V)" at bounding box center [536, 357] width 448 height 19
type input "IS200 DC-A(-) ←--→ MDR-60-24 (-V)"
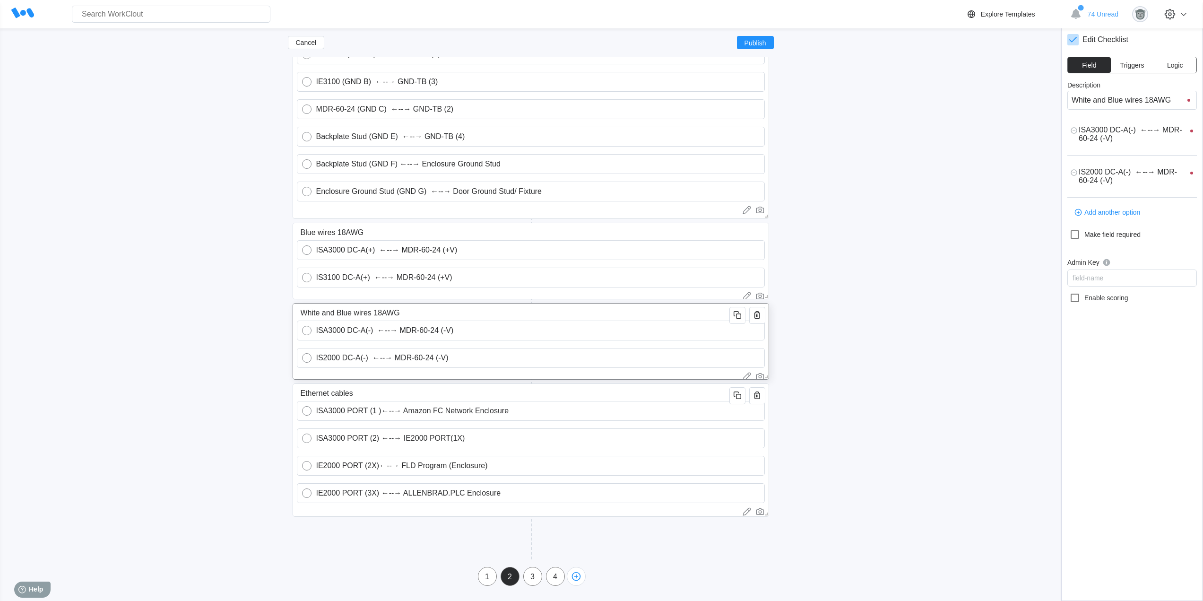
type textarea "x"
type textarea "IS200 DC-A(-) ←--→ MDR-60-24 (-V)"
type textarea "x"
type input "IS00 DC-A(-) ←--→ MDR-60-24 (-V)"
type textarea "x"
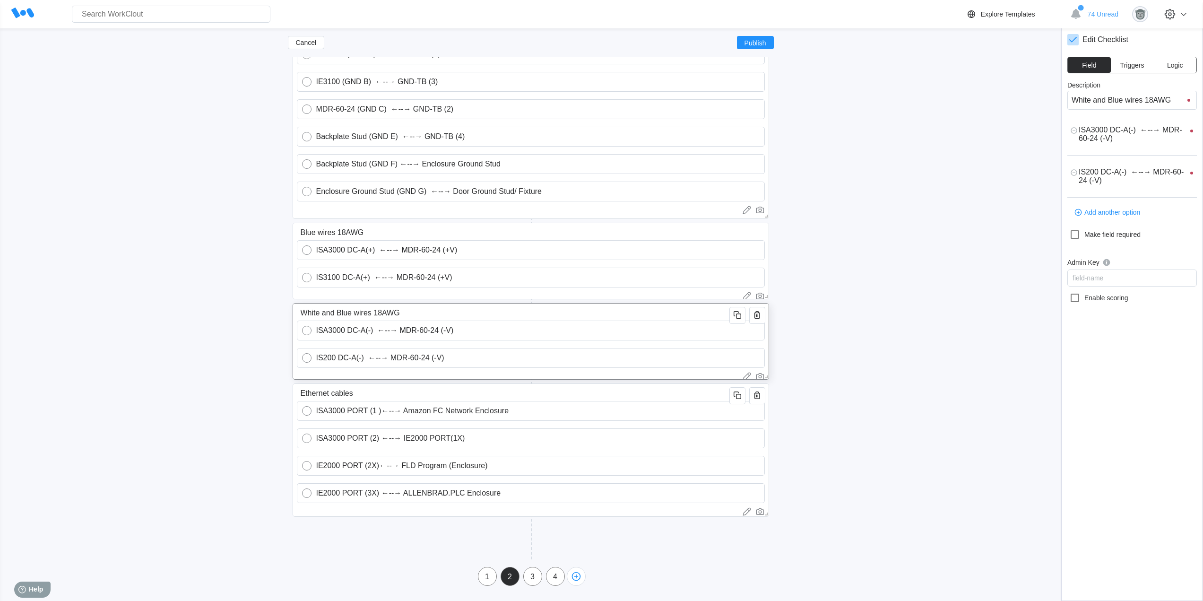
type textarea "IS00 DC-A(-) ←--→ MDR-60-24 (-V)"
type textarea "x"
type input "IS300 DC-A(-) ←--→ MDR-60-24 (-V)"
type textarea "x"
type textarea "IS300 DC-A(-) ←--→ MDR-60-24 (-V)"
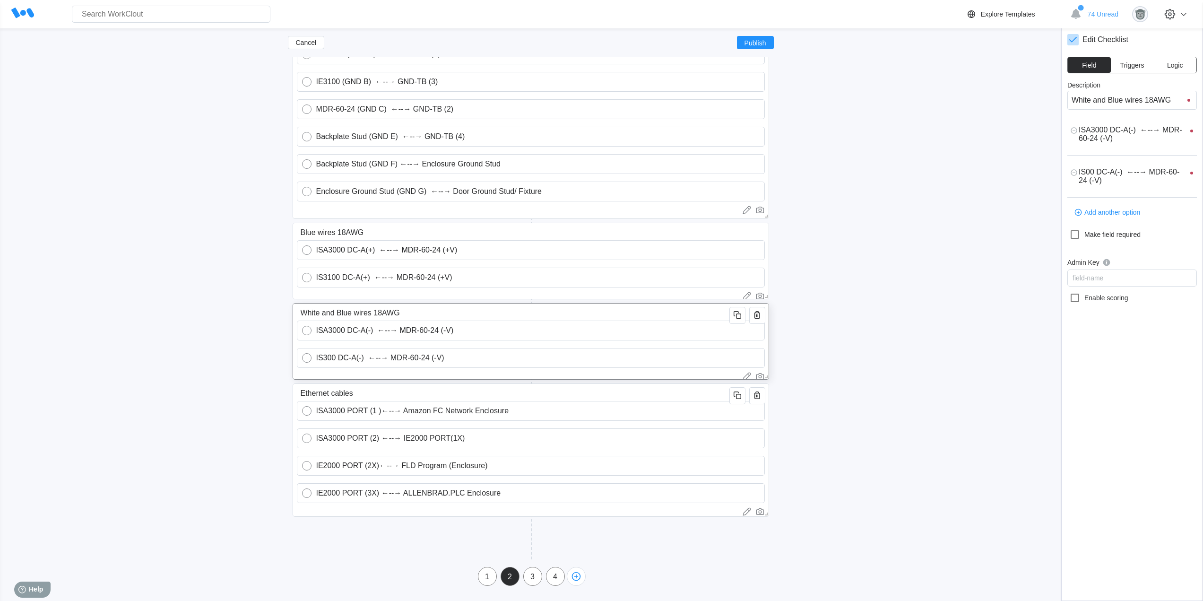
type textarea "x"
type input "IS3100 DC-A(-) ←--→ MDR-60-24 (-V)"
type textarea "x"
type textarea "IS3100 DC-A(-) ←--→ MDR-60-24 (-V)"
type textarea "x"
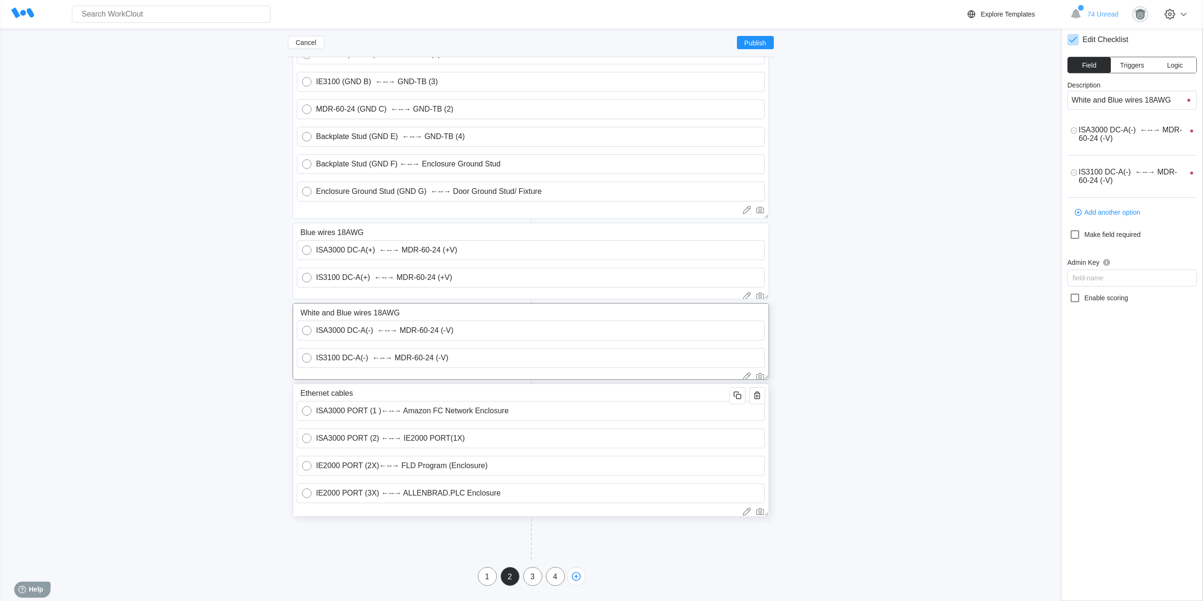
type input "IS3100 DC-A(-) ←--→ MDR-60-24 (-V)"
type textarea "x"
click at [326, 465] on input "IE2000 PORT (2X)←--→ FLD Program (Enclosure)" at bounding box center [536, 465] width 448 height 19
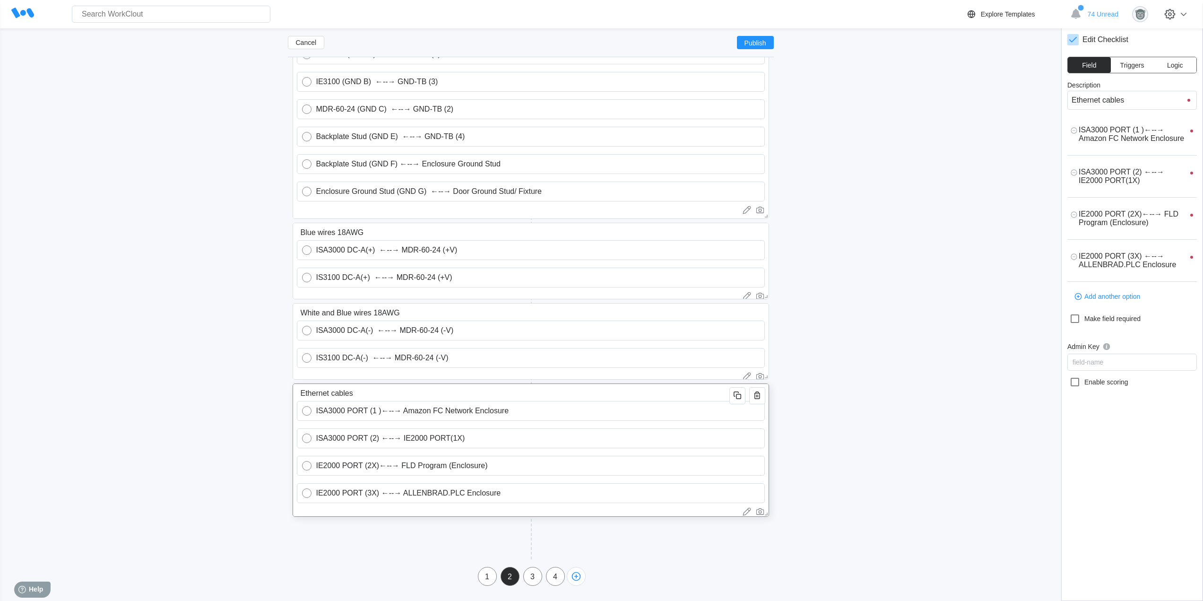
type input "IE200 PORT (2X)←--→ FLD Program (Enclosure)"
type textarea "x"
type textarea "IE200 PORT (2X)←--→ FLD Program (Enclosure)"
type textarea "x"
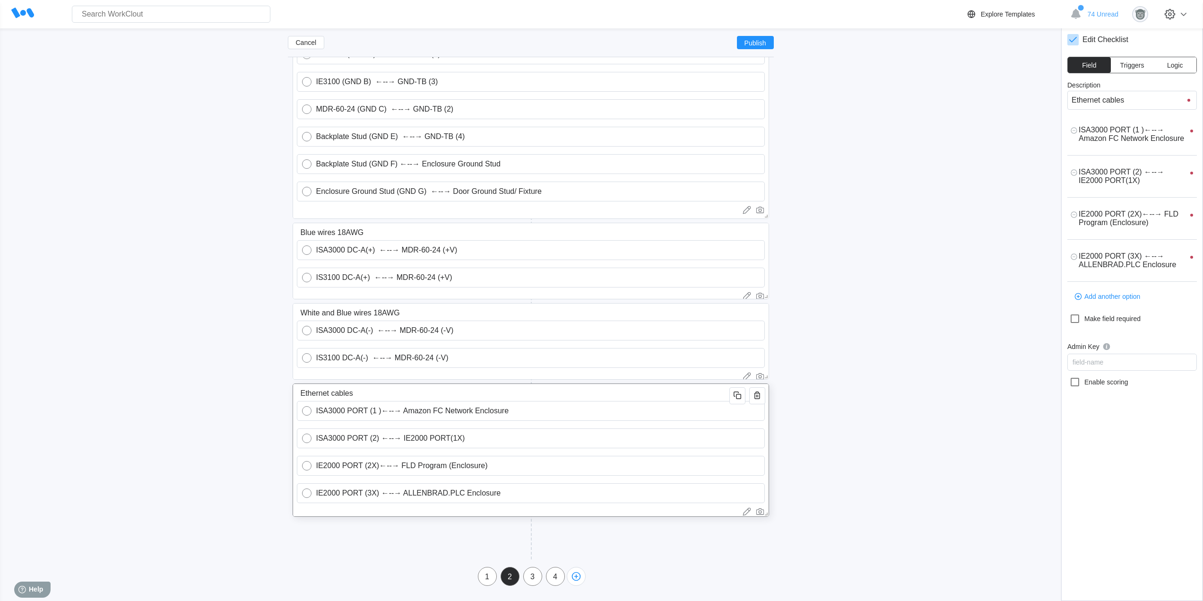
type textarea "x"
type input "IE00 PORT (2X)←--→ FLD Program (Enclosure)"
type textarea "x"
type textarea "IE00 PORT (2X)←--→ FLD Program (Enclosure)"
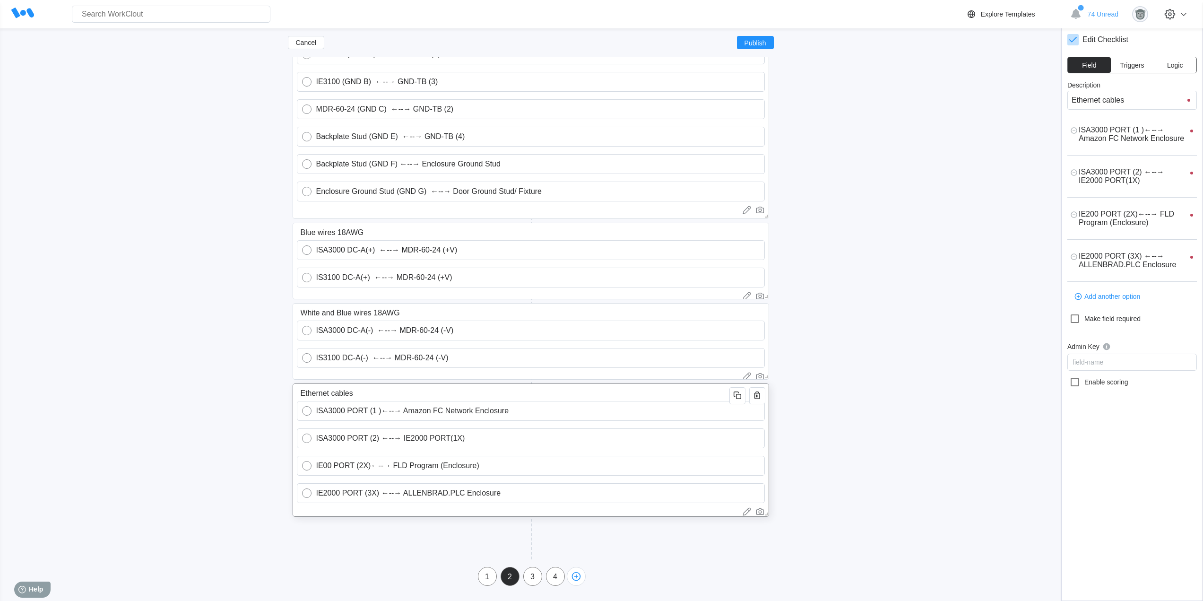
type textarea "x"
type input "IE300 PORT (2X)←--→ FLD Program (Enclosure)"
type textarea "x"
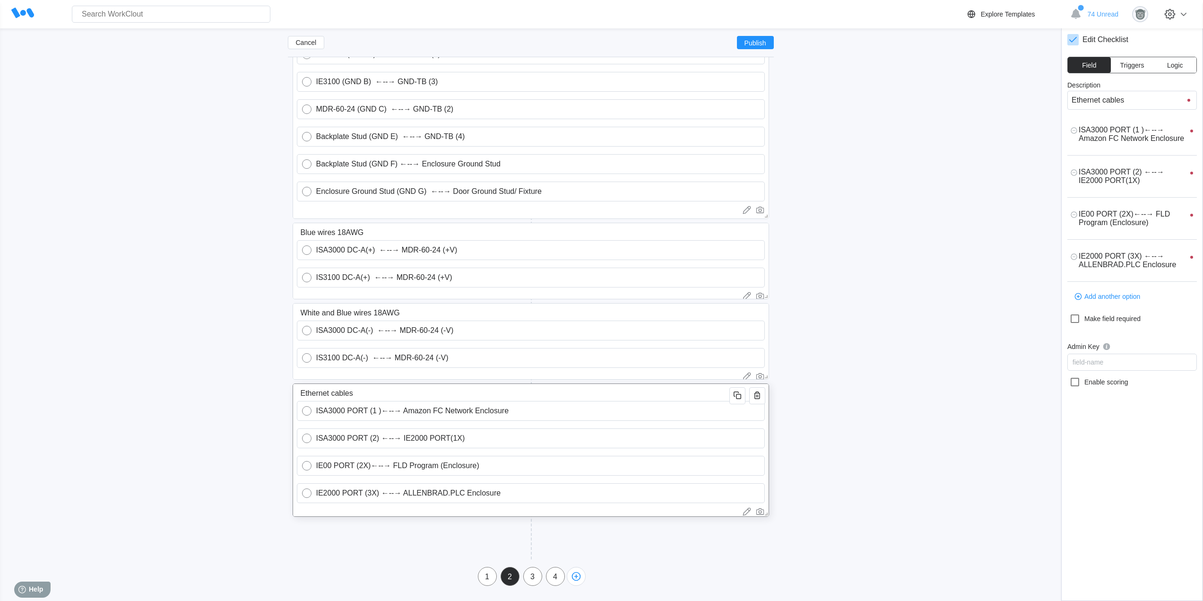
type textarea "IE300 PORT (2X)←--→ FLD Program (Enclosure)"
type textarea "x"
type input "IE3100 PORT (2X)←--→ FLD Program (Enclosure)"
type textarea "x"
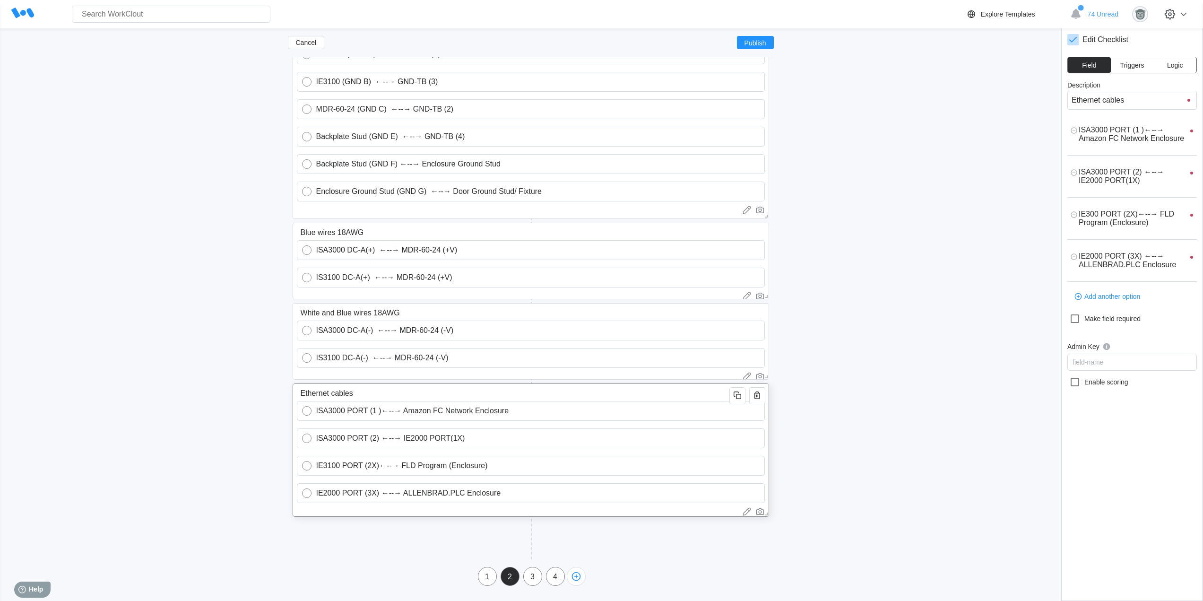
type textarea "x"
type textarea "IE3100 PORT (2X)←--→ FLD Program (Enclosure)"
type textarea "x"
type input "IE3100 PORT (2X)←--→ FLD Program (Enclosure)"
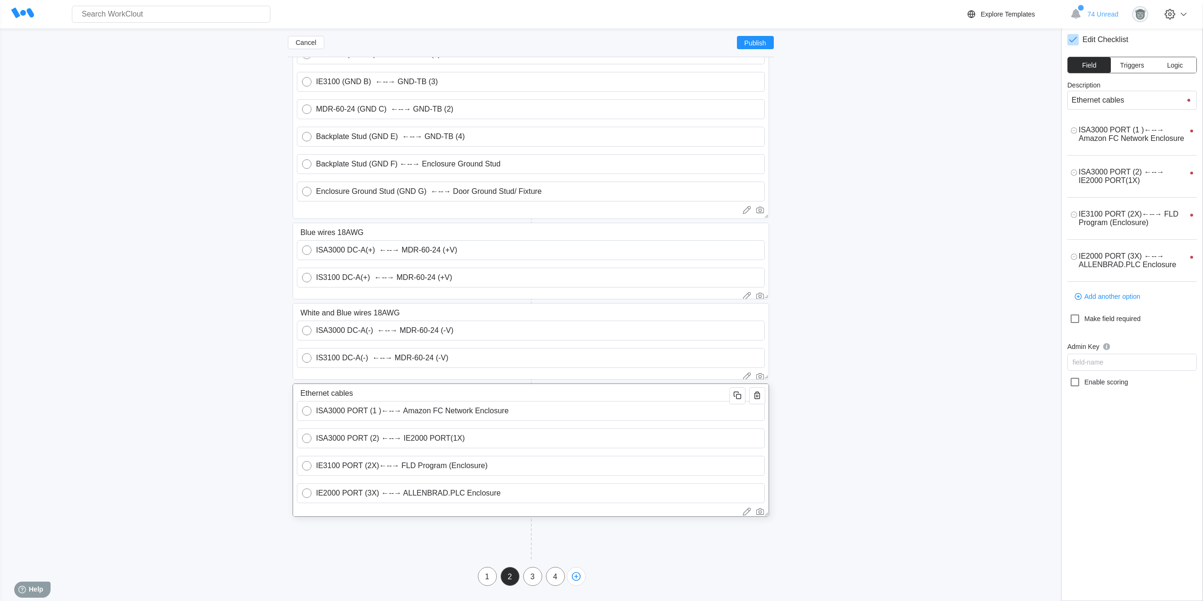
type textarea "x"
click at [327, 494] on input "IE2000 PORT (3X) ←--→ ALLENBRAD.PLC Enclosure" at bounding box center [536, 492] width 448 height 19
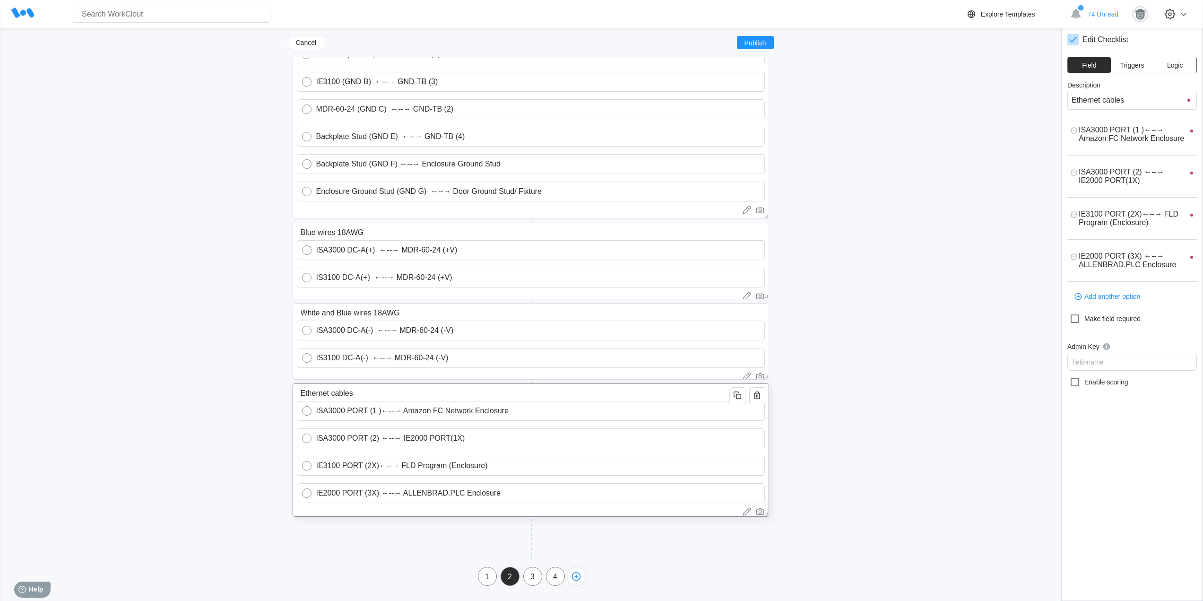
type input "IE200 PORT (3X) ←--→ ALLENBRAD.PLC Enclosure"
type textarea "x"
type textarea "IE200 PORT (3X) ←--→ ALLENBRAD.PLC Enclosure"
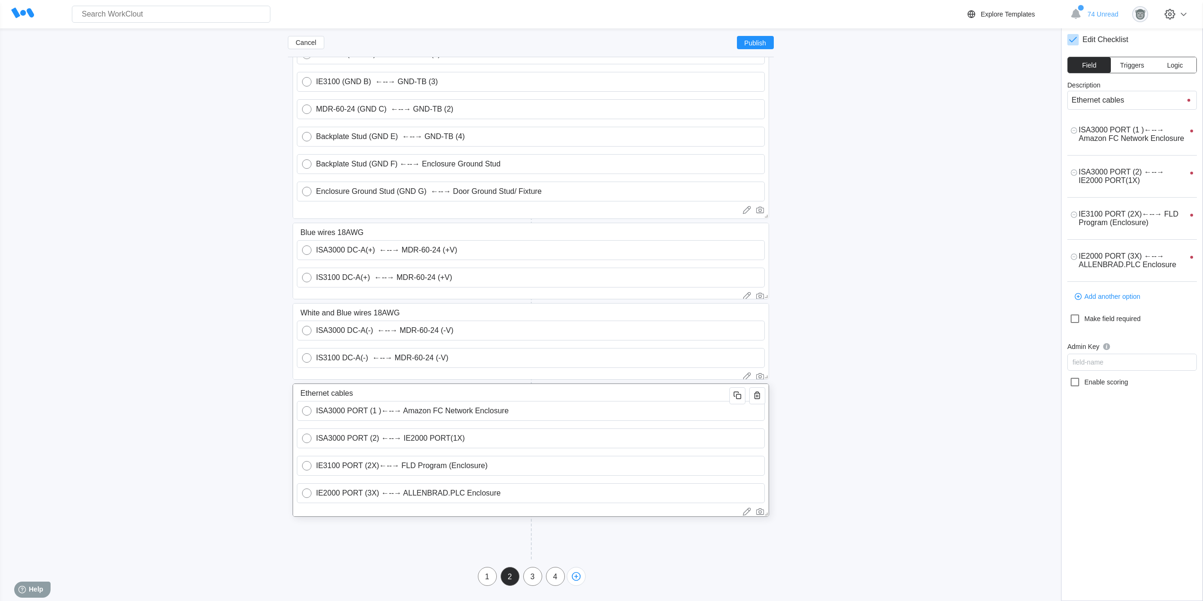
type textarea "x"
type input "IE00 PORT (3X) ←--→ ALLENBRAD.PLC Enclosure"
type textarea "x"
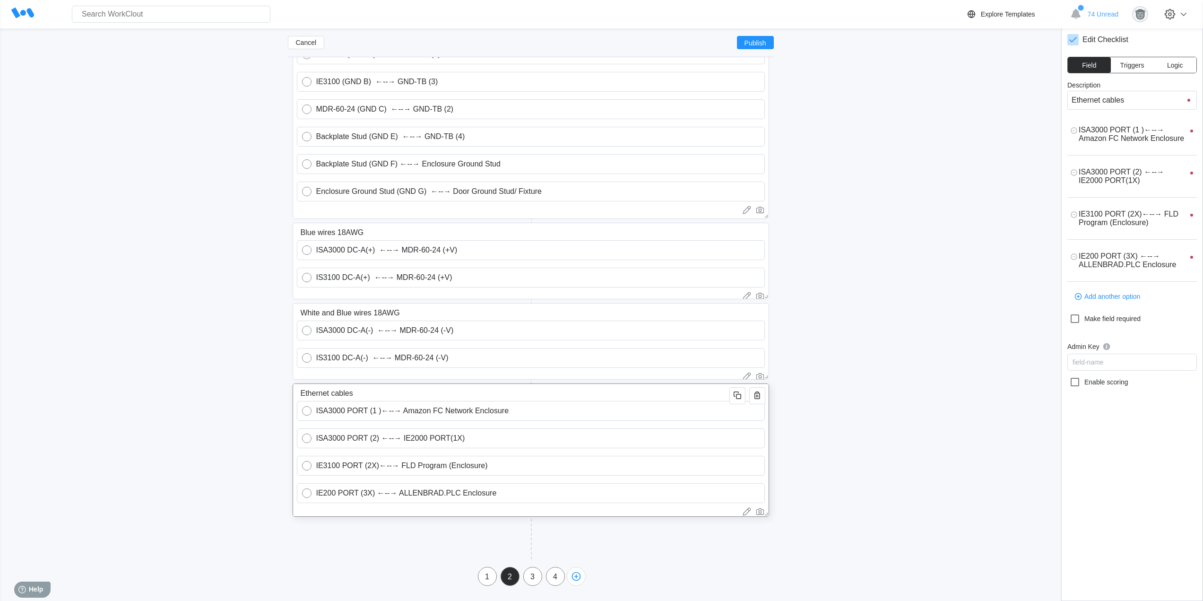
type textarea "IE00 PORT (3X) ←--→ ALLENBRAD.PLC Enclosure"
type textarea "x"
type input "IE300 PORT (3X) ←--→ ALLENBRAD.PLC Enclosure"
type textarea "x"
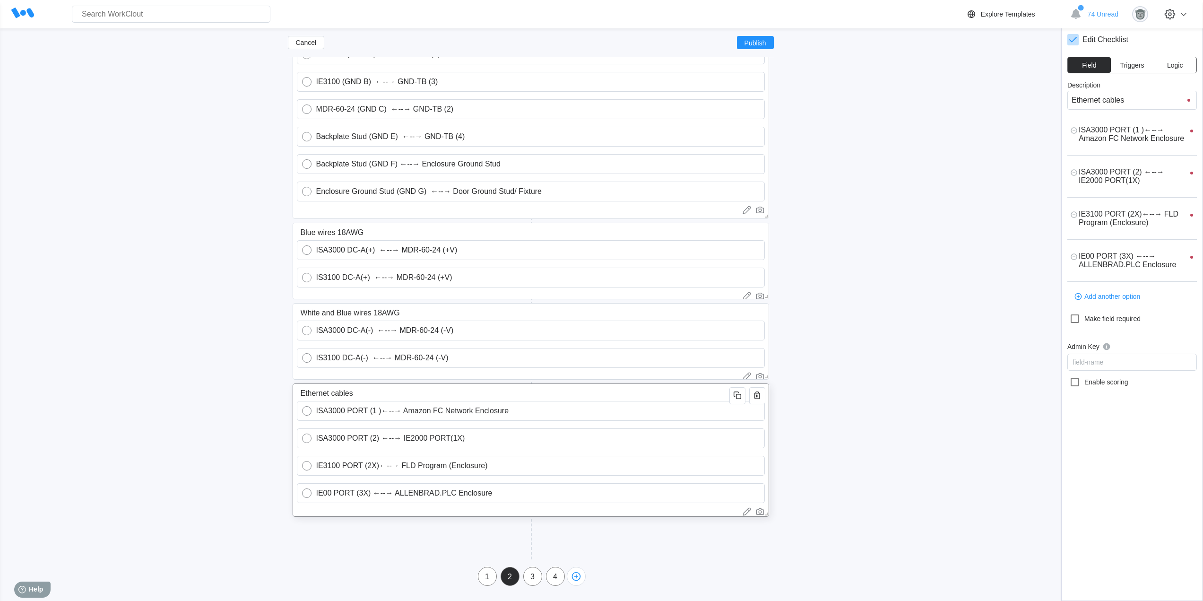
type textarea "x"
type textarea "IE300 PORT (3X) ←--→ ALLENBRAD.PLC Enclosure"
type textarea "x"
type input "IE3100 PORT (3X) ←--→ ALLENBRAD.PLC Enclosure"
type textarea "x"
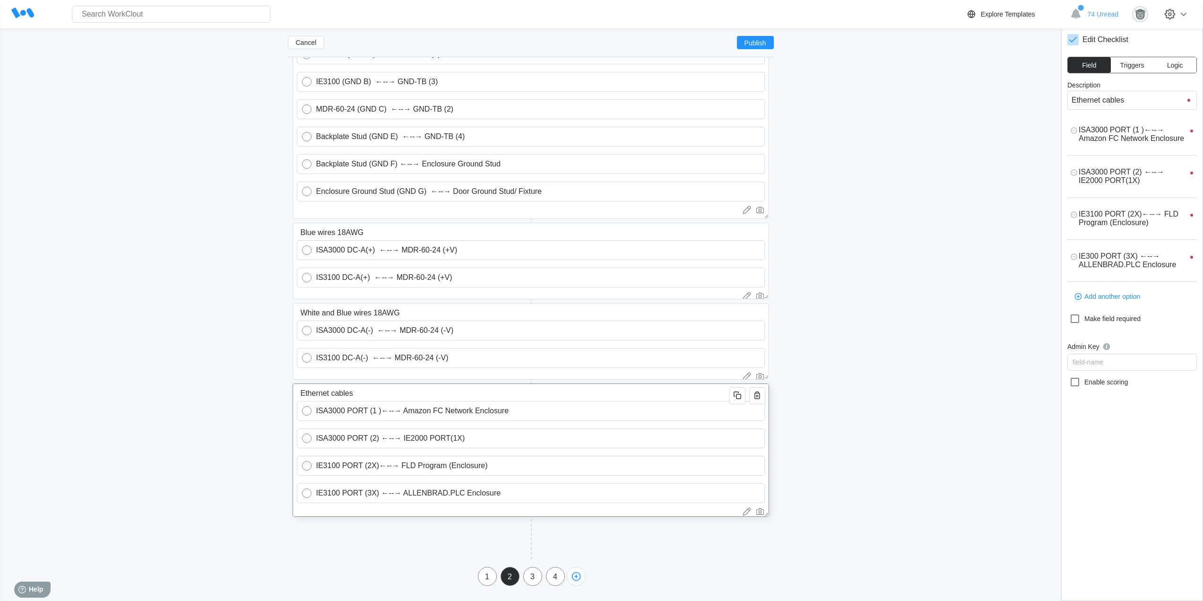
type textarea "x"
type textarea "IE3100 PORT (3X) ←--→ ALLENBRAD.PLC Enclosure"
type textarea "x"
type input "IE3100 PORT (3X) ←--→ ALLENBRAD.PLC Enclosure"
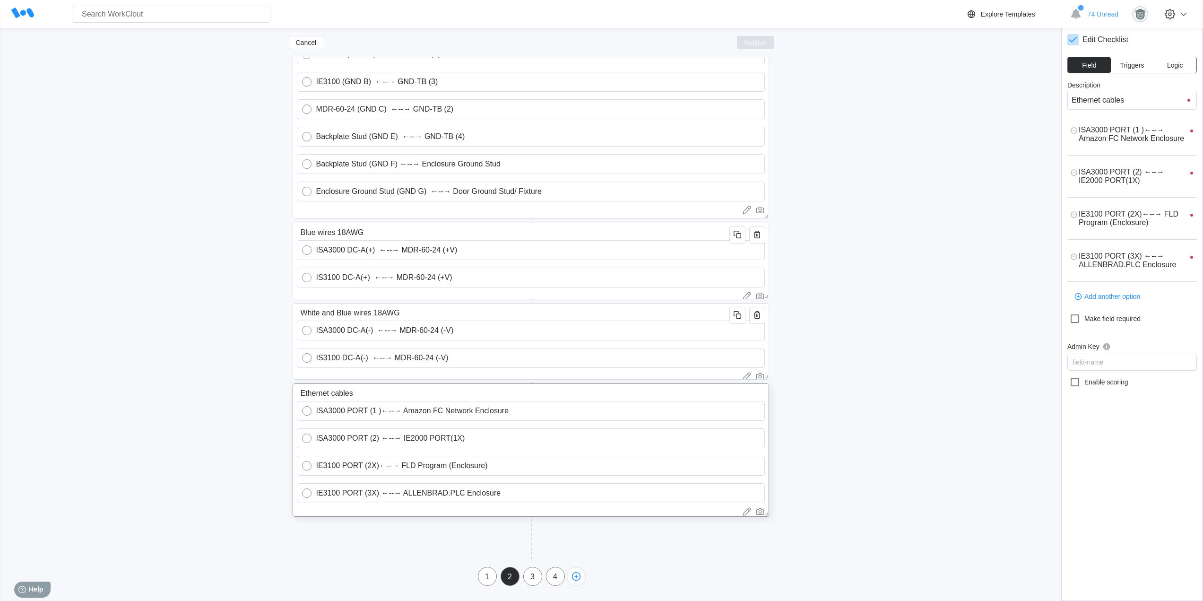
type textarea "x"
click at [754, 43] on span "Publish" at bounding box center [755, 43] width 22 height 6
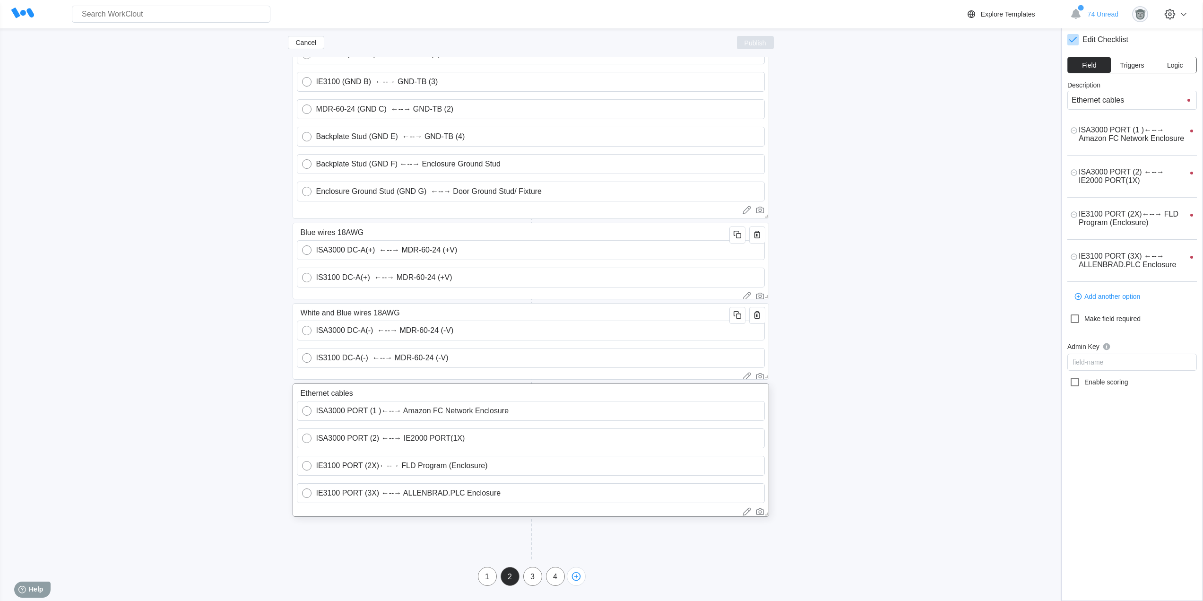
type textarea "x"
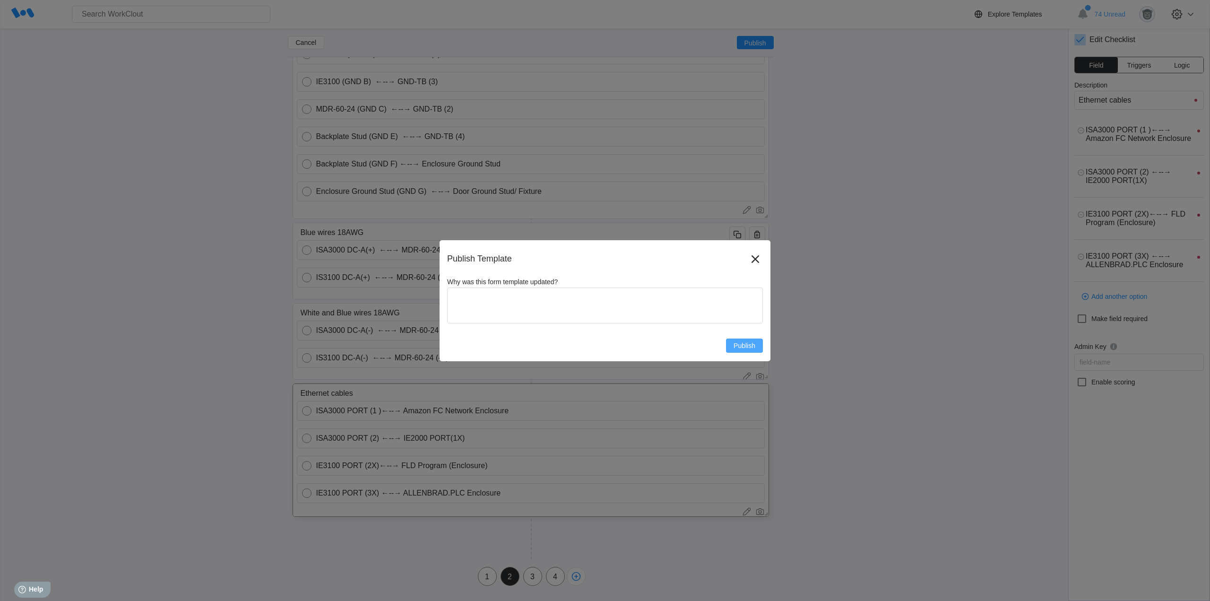
click at [746, 344] on span "Publish" at bounding box center [744, 345] width 22 height 7
type textarea "x"
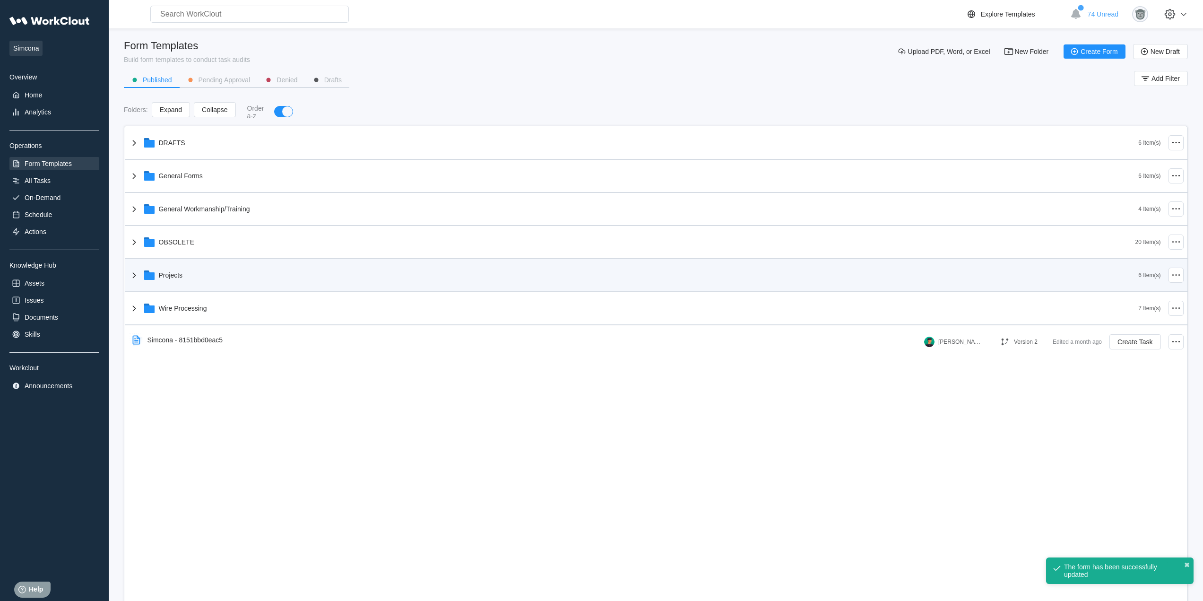
click at [175, 278] on div "Projects" at bounding box center [171, 275] width 24 height 8
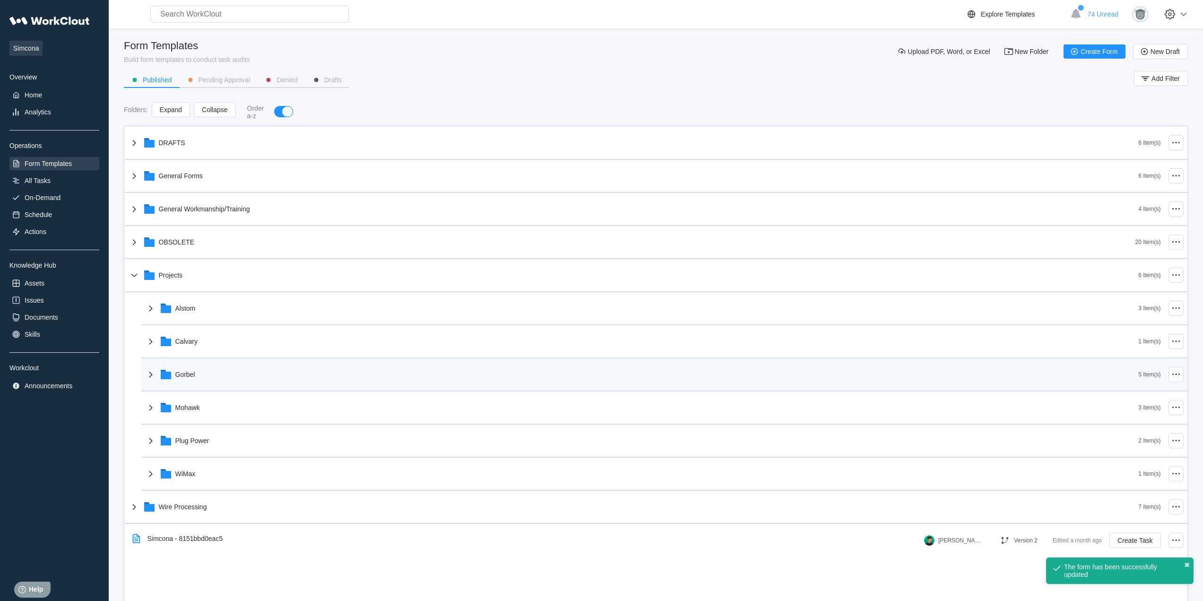
click at [231, 372] on div "Gorbel" at bounding box center [641, 374] width 993 height 25
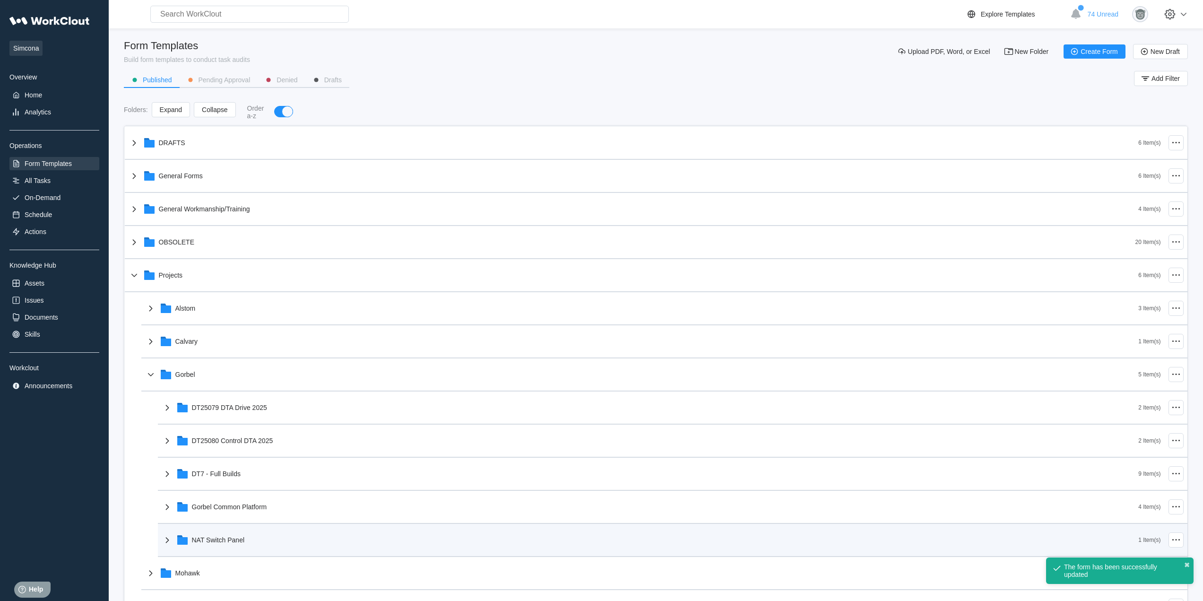
click at [276, 546] on div "NAT Switch Panel" at bounding box center [650, 539] width 977 height 25
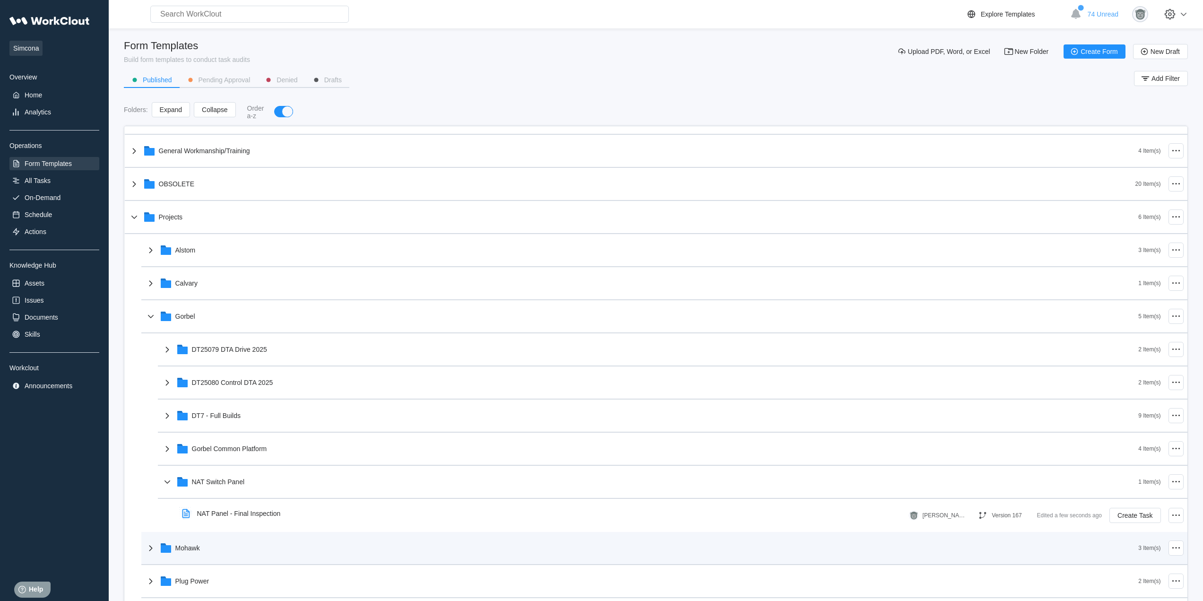
scroll to position [79, 0]
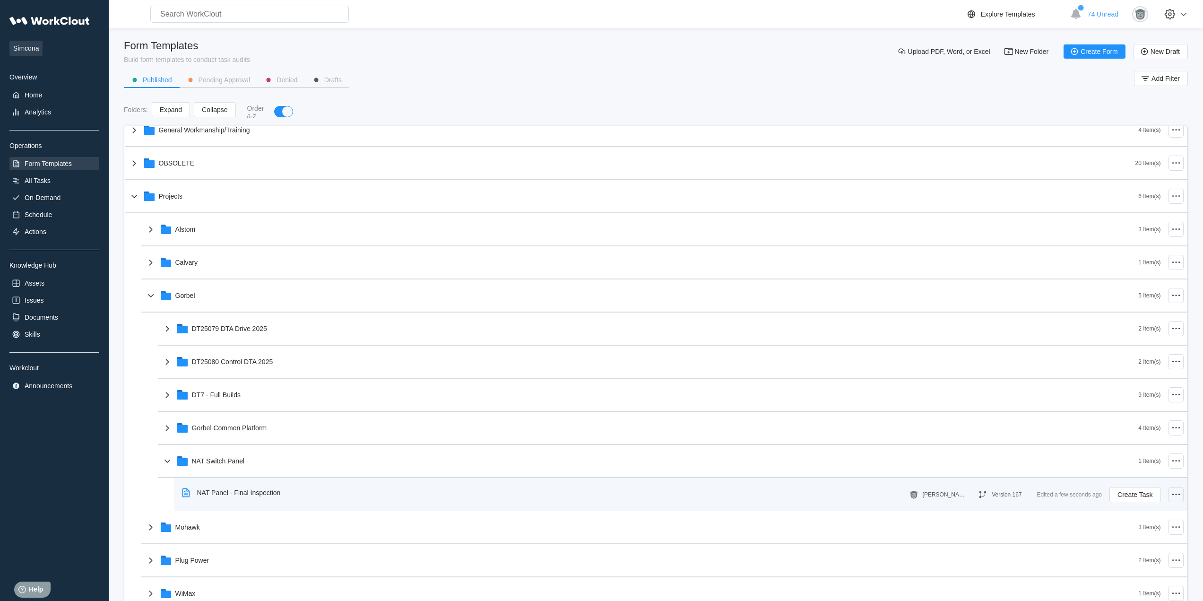
click at [1178, 494] on circle at bounding box center [1178, 493] width 1 height 1
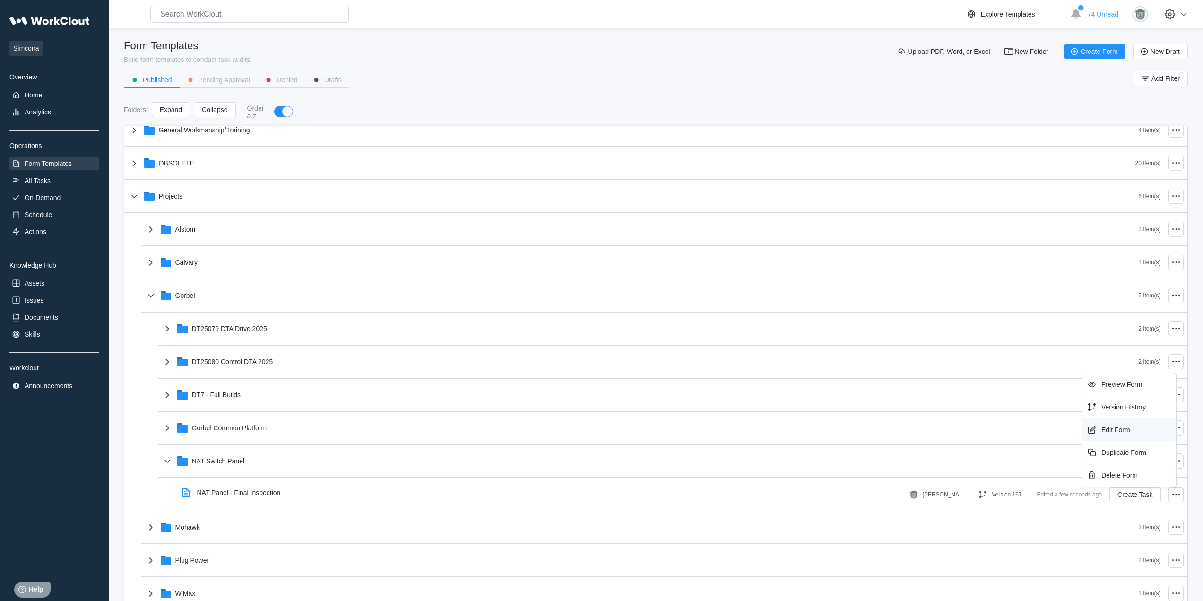
click at [1128, 423] on div "Edit Form" at bounding box center [1129, 429] width 86 height 15
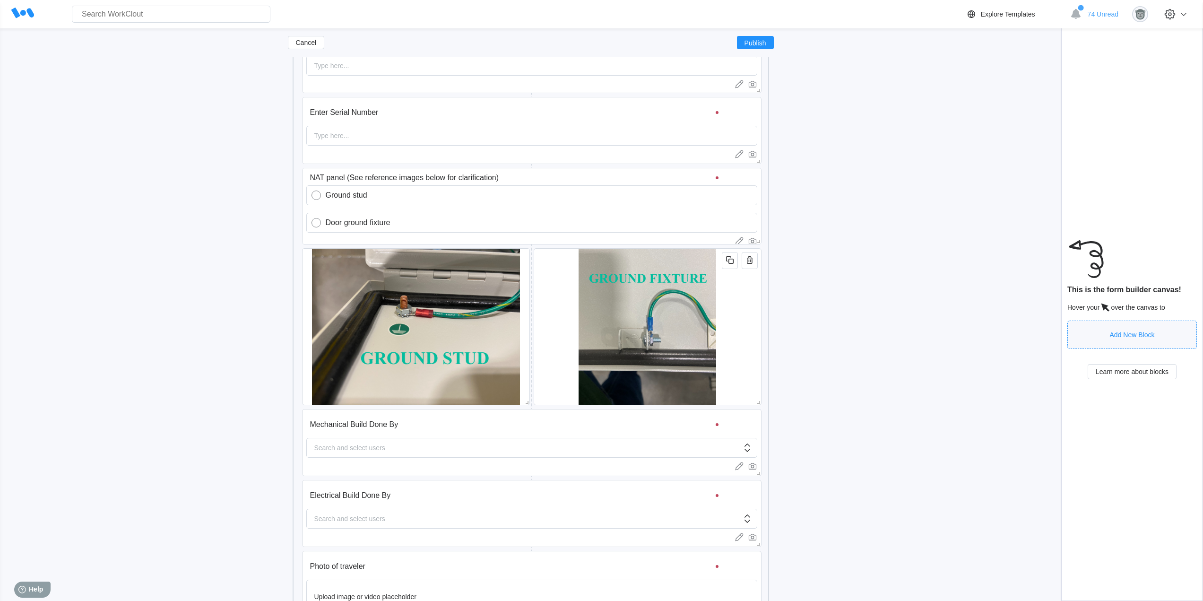
scroll to position [555, 0]
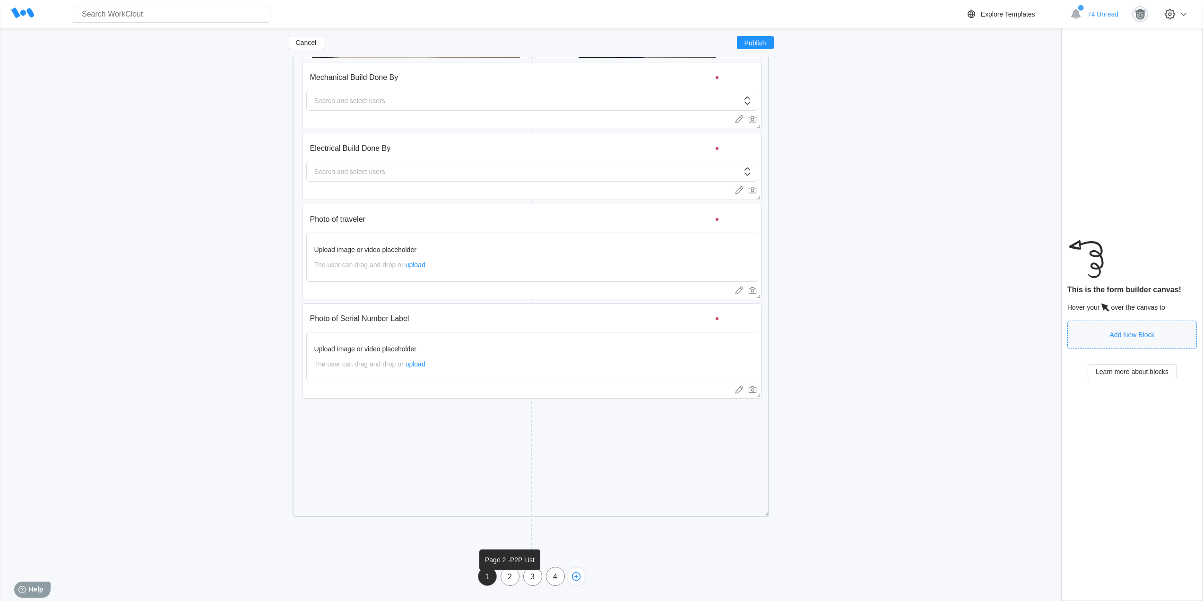
click at [513, 578] on div "2" at bounding box center [510, 576] width 18 height 9
type input "Page 2 -P2P List"
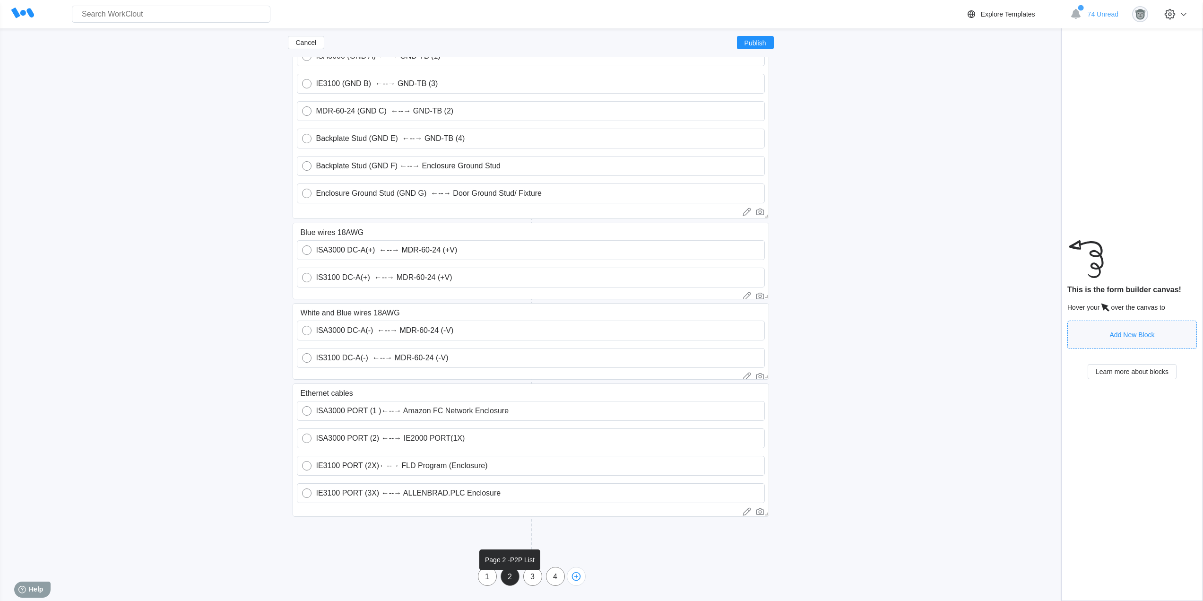
scroll to position [298, 0]
click at [414, 435] on input "ISA3000 PORT (2) ←--→ IE2000 PORT(1X)" at bounding box center [536, 438] width 448 height 19
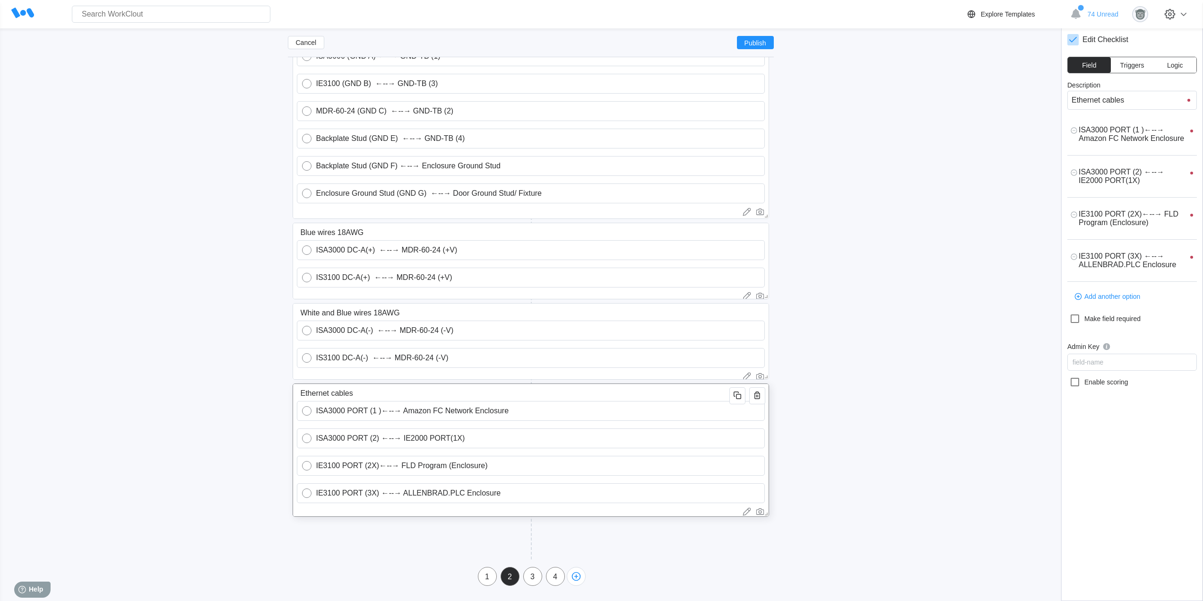
type input "ISA3000 PORT (2) ←--→ IE000 PORT(1X)"
type textarea "x"
type textarea "ISA3000 PORT (2) ←--→ IE000 PORT(1X)"
type textarea "x"
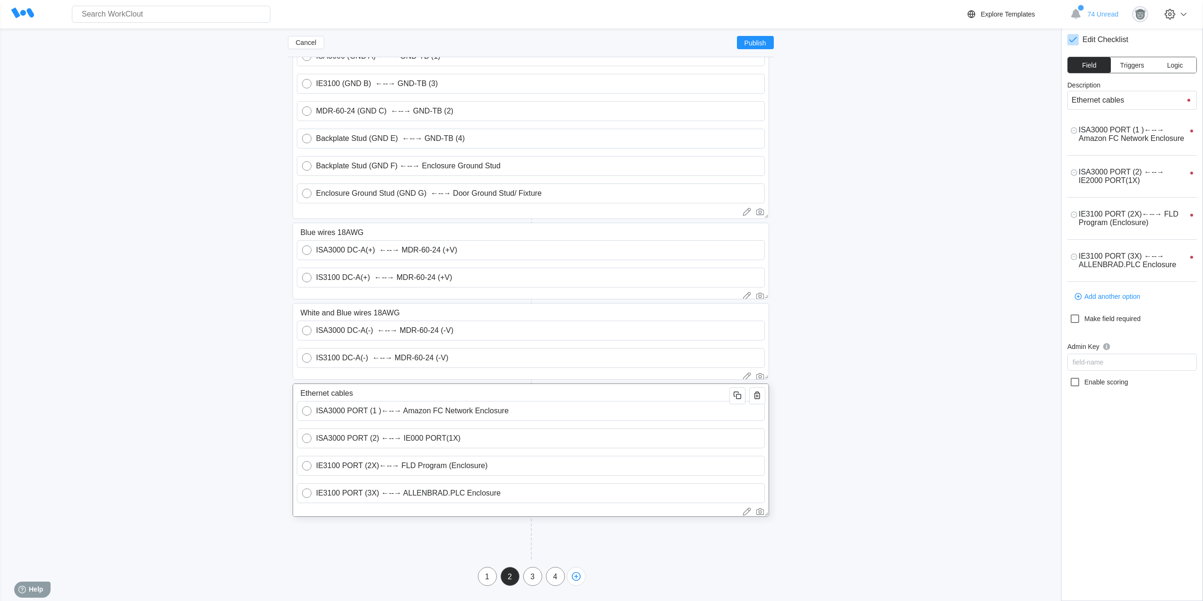
type textarea "x"
type input "ISA3000 PORT (2) ←--→ IE00 PORT(1X)"
type textarea "x"
type textarea "ISA3000 PORT (2) ←--→ IE00 PORT(1X)"
type textarea "x"
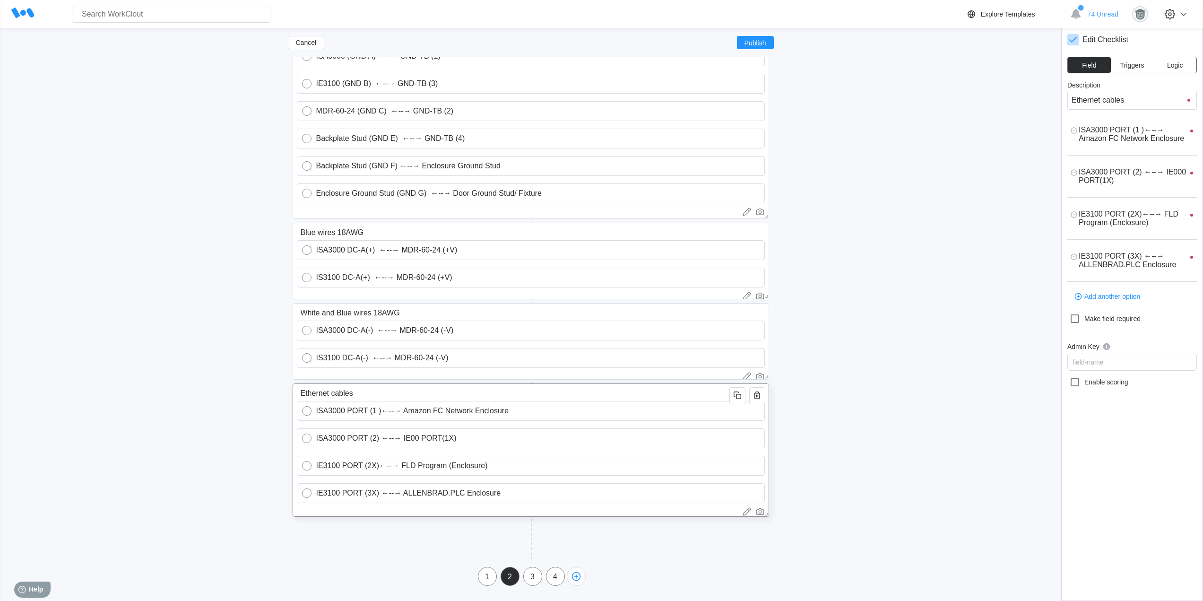
type textarea "x"
type input "ISA3000 PORT (2) ←--→ IE300 PORT(1X)"
type textarea "x"
type textarea "ISA3000 PORT (2) ←--→ IE300 PORT(1X)"
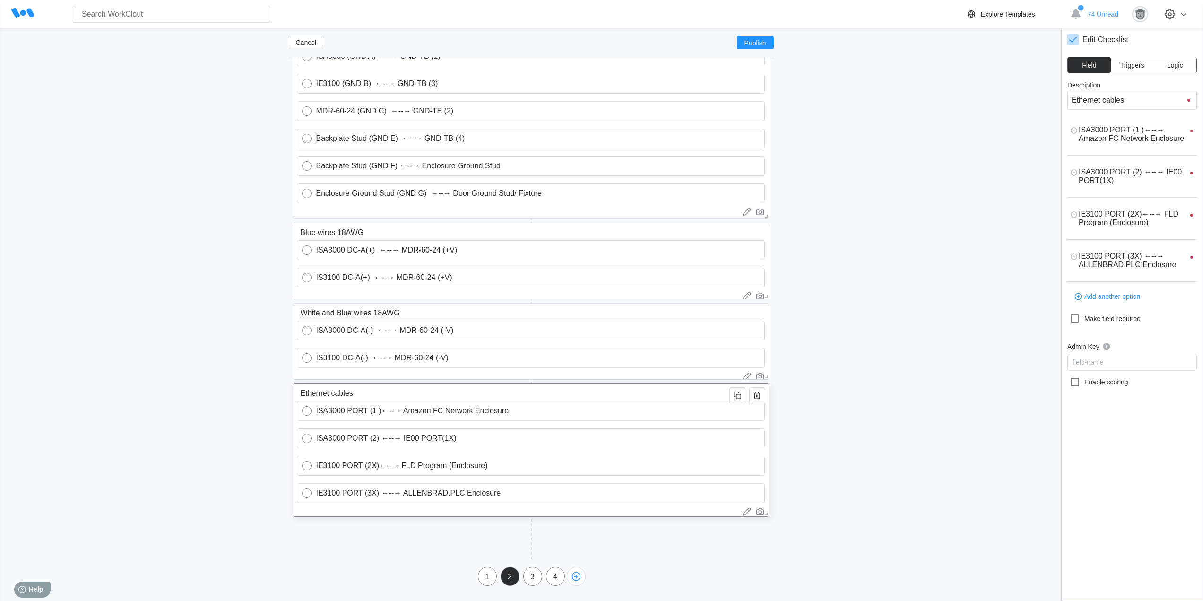
type textarea "x"
type input "ISA3000 PORT (2) ←--→ IE3100 PORT(1X)"
type textarea "x"
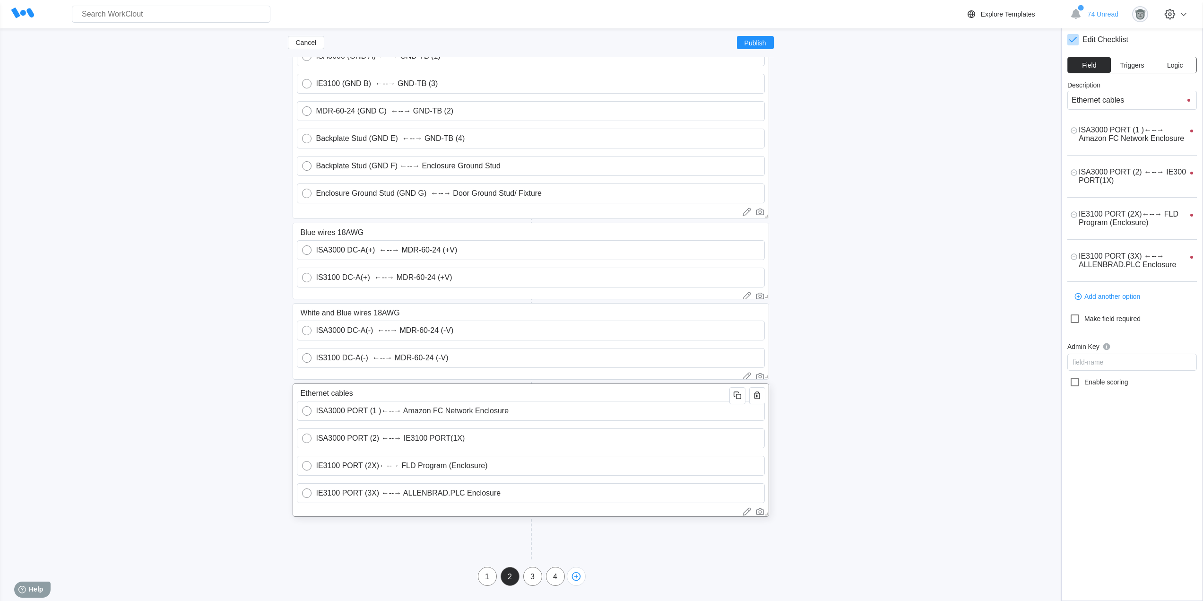
type textarea "ISA3000 PORT (2) ←--→ IE3100 PORT(1X)"
type textarea "x"
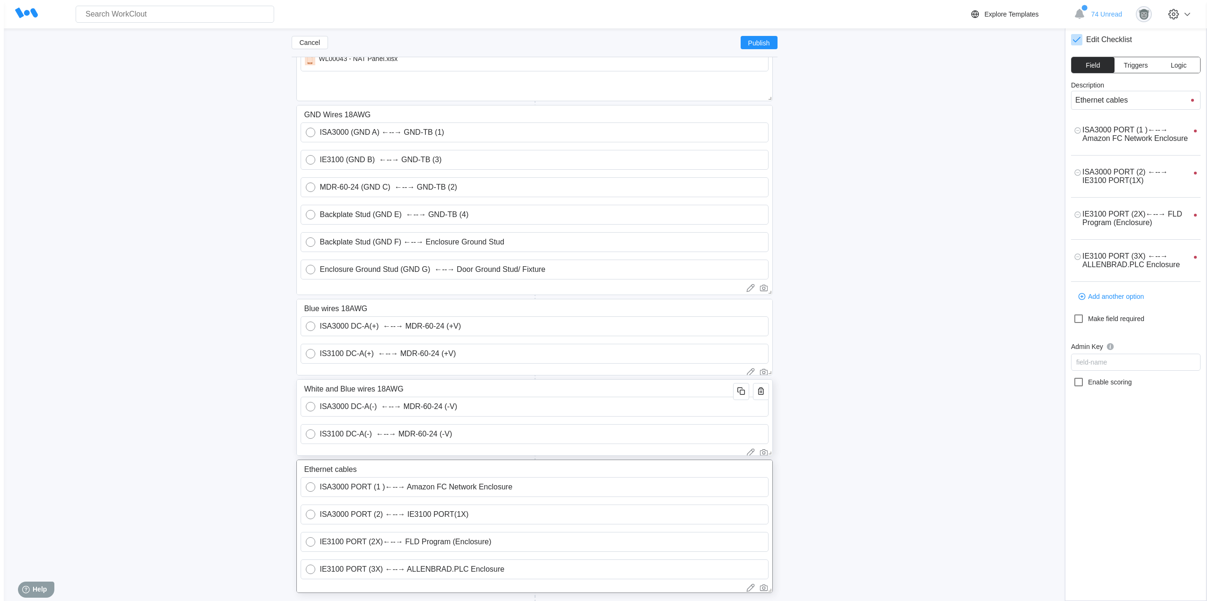
scroll to position [140, 0]
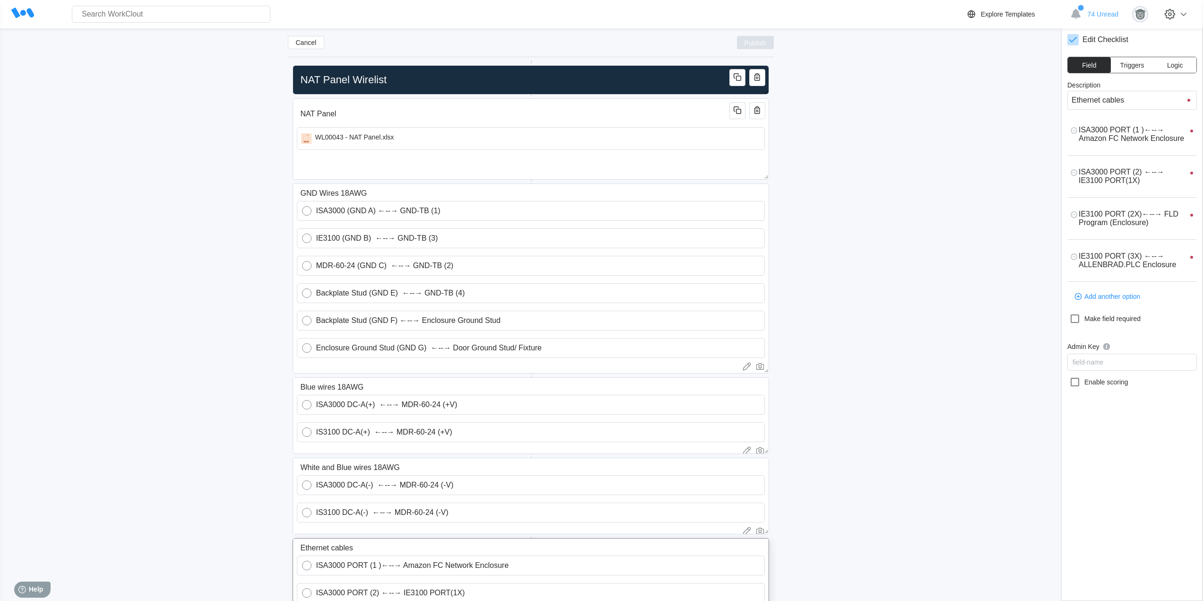
click at [767, 42] on button "Publish" at bounding box center [755, 42] width 37 height 13
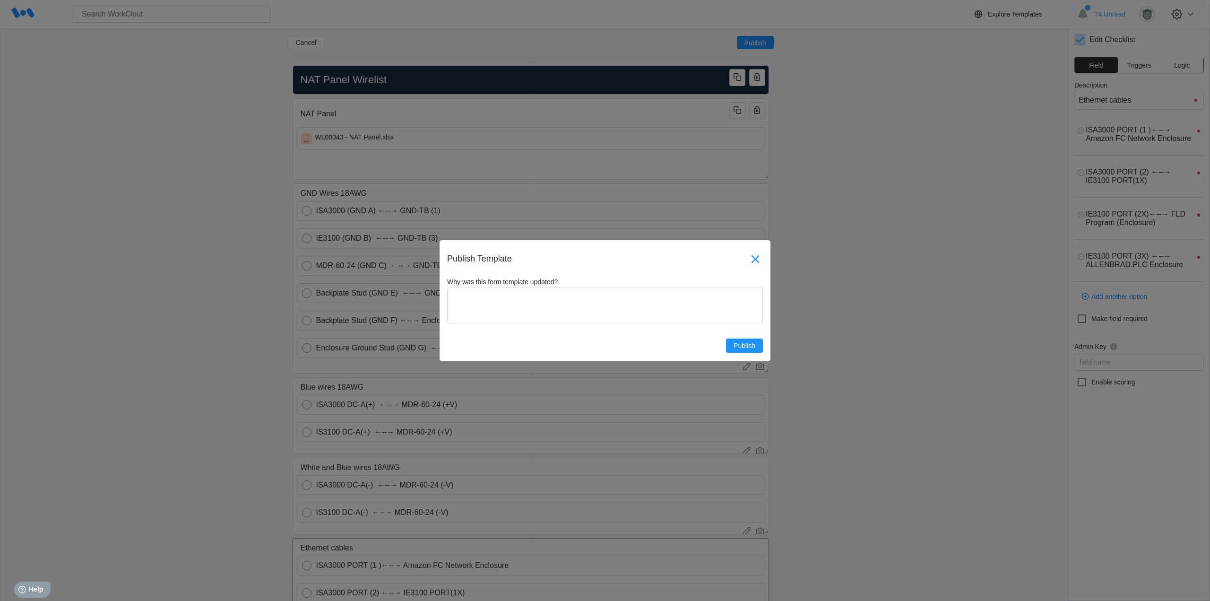
click at [758, 260] on icon at bounding box center [755, 258] width 15 height 15
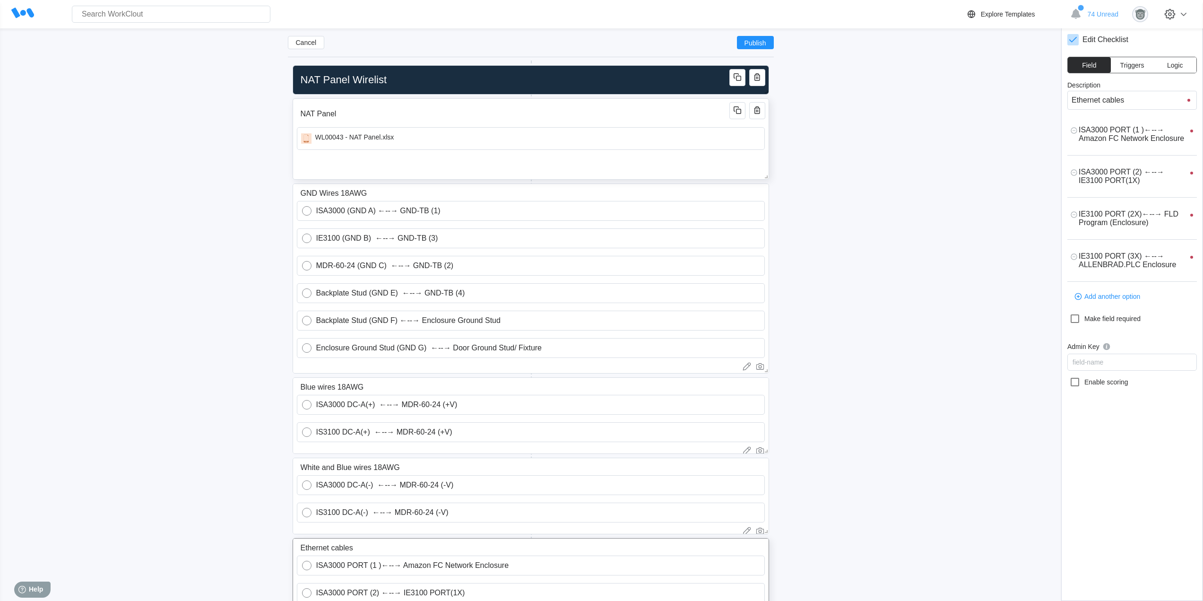
click at [659, 113] on input "NAT Panel" at bounding box center [515, 113] width 436 height 19
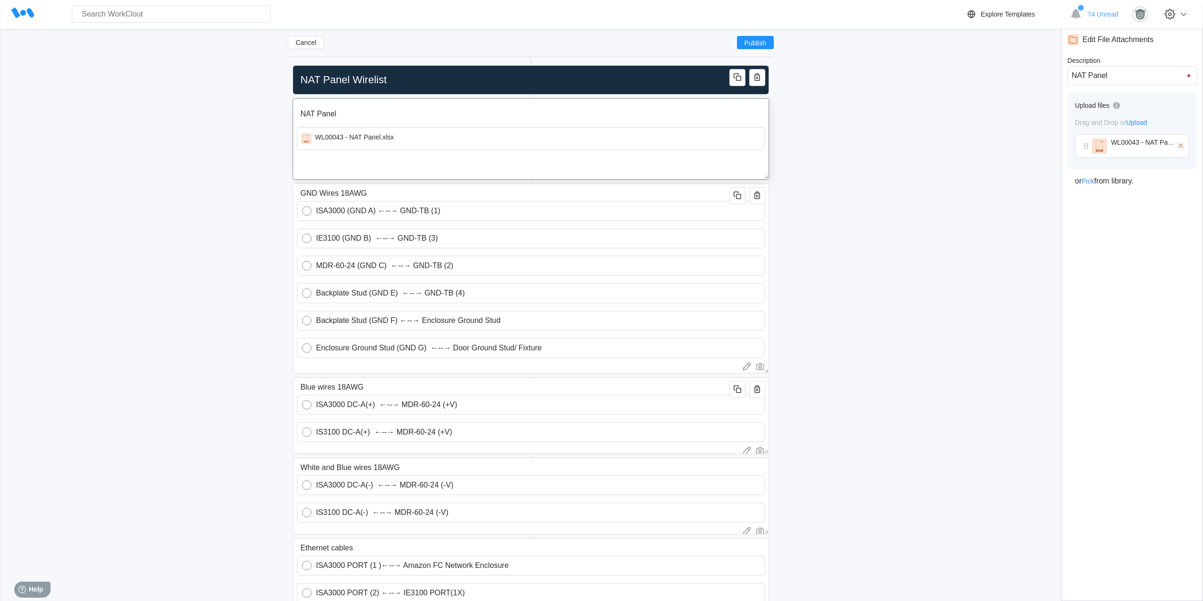
click at [1183, 148] on icon "button" at bounding box center [1180, 145] width 9 height 9
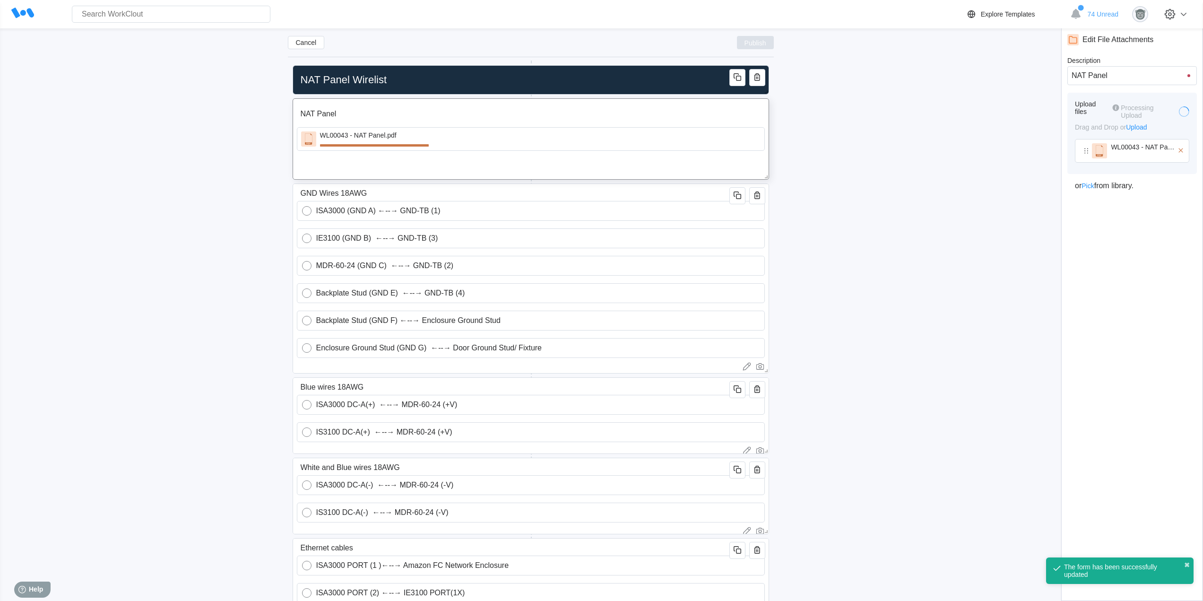
click at [750, 45] on span "Publish" at bounding box center [755, 43] width 22 height 6
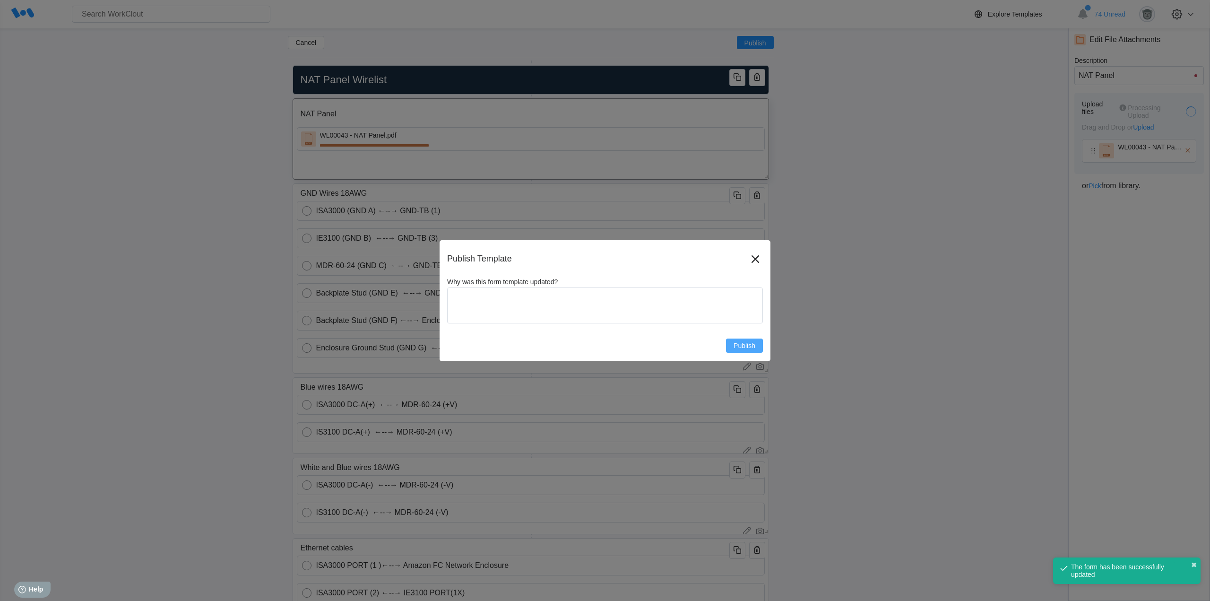
click at [744, 343] on span "Publish" at bounding box center [744, 345] width 22 height 7
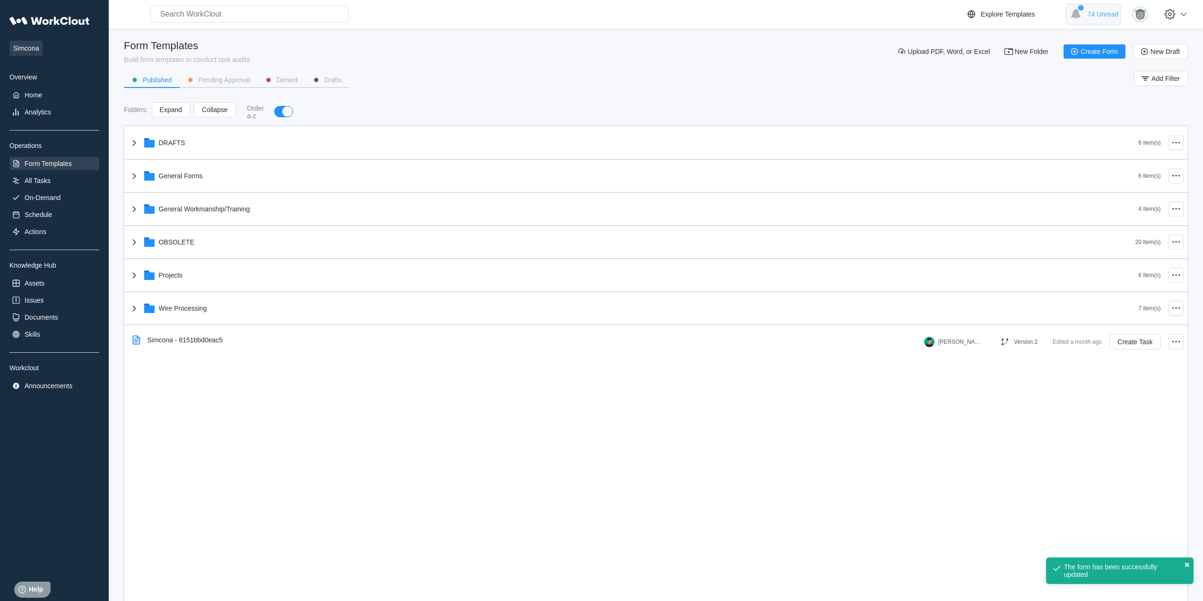
click at [1096, 14] on span "74 Unread" at bounding box center [1102, 14] width 31 height 8
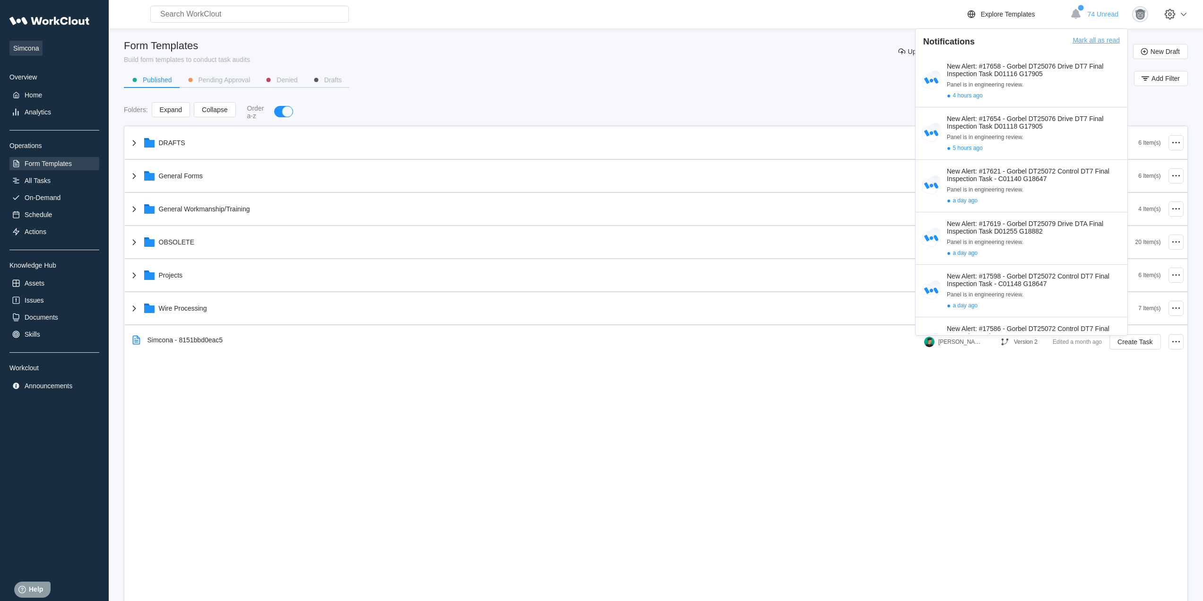
click at [1116, 41] on div "Mark all as read" at bounding box center [1095, 45] width 47 height 18
click at [704, 91] on div "Published Pending Approval Denied Drafts Add Filter" at bounding box center [656, 83] width 1064 height 24
